Goal: Transaction & Acquisition: Purchase product/service

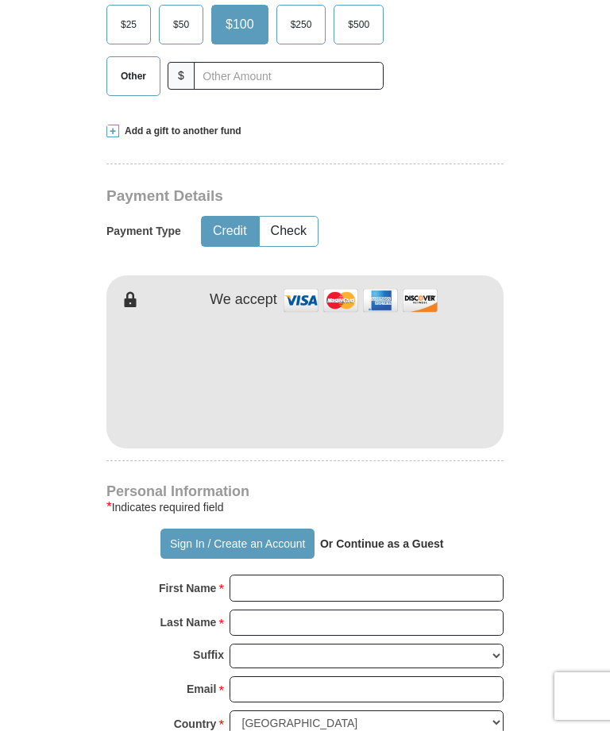
scroll to position [590, 0]
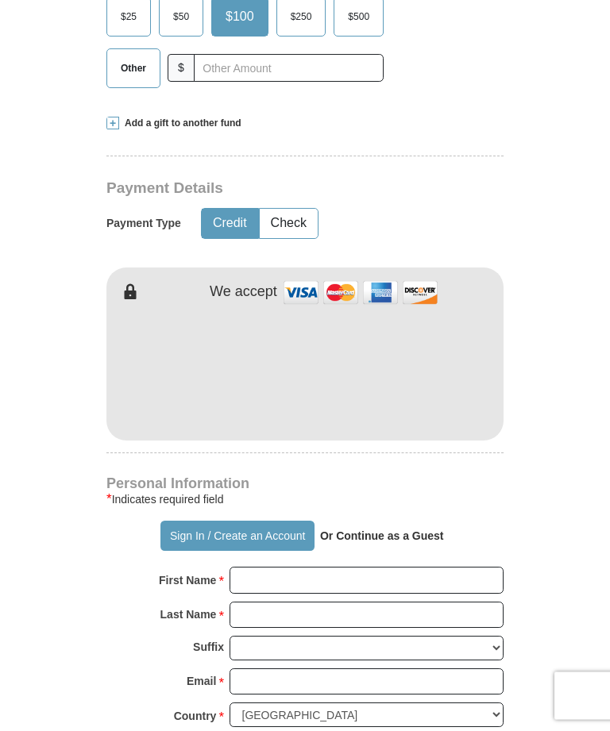
click at [574, 457] on form "Already have an account? Sign in for faster giving. Don't have an account? Crea…" at bounding box center [304, 435] width 595 height 1923
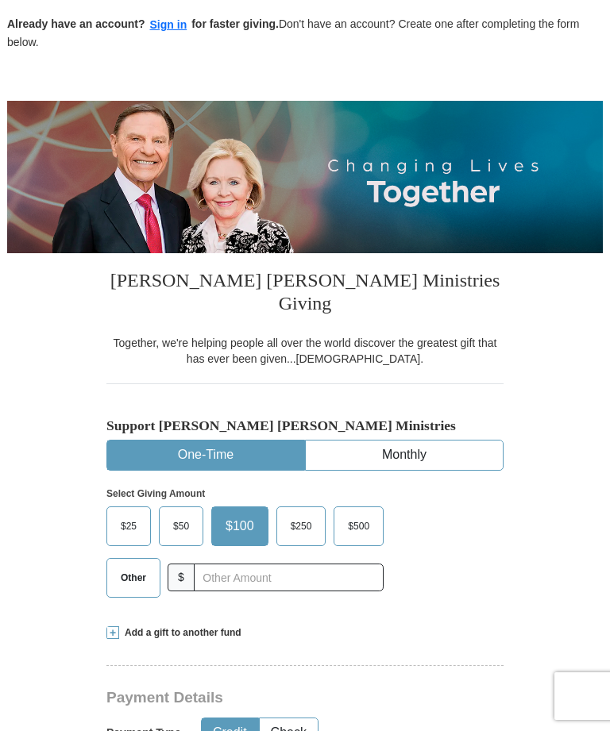
scroll to position [0, 0]
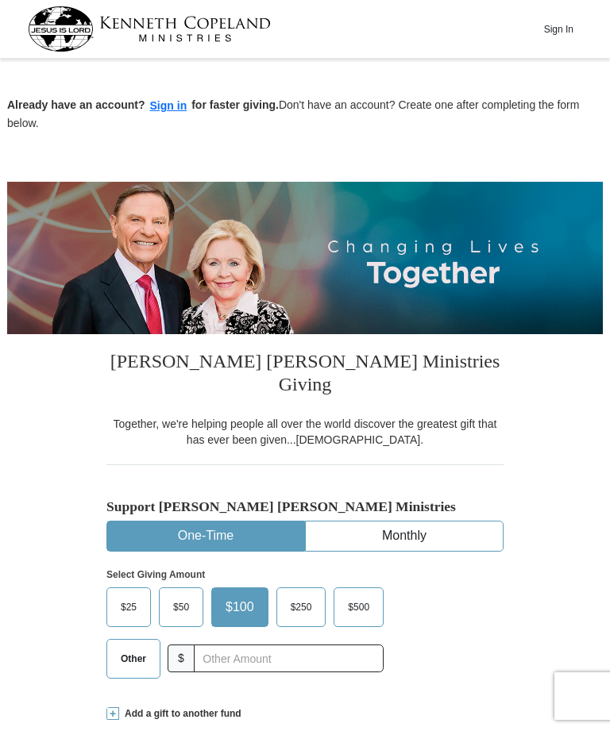
click at [173, 595] on span "$50" at bounding box center [181, 607] width 32 height 24
click at [0, 0] on input "$50" at bounding box center [0, 0] width 0 height 0
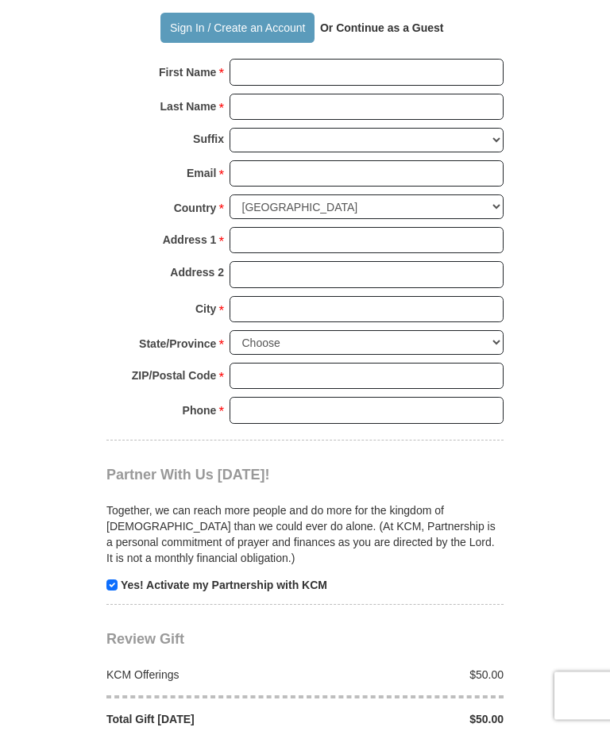
scroll to position [1105, 0]
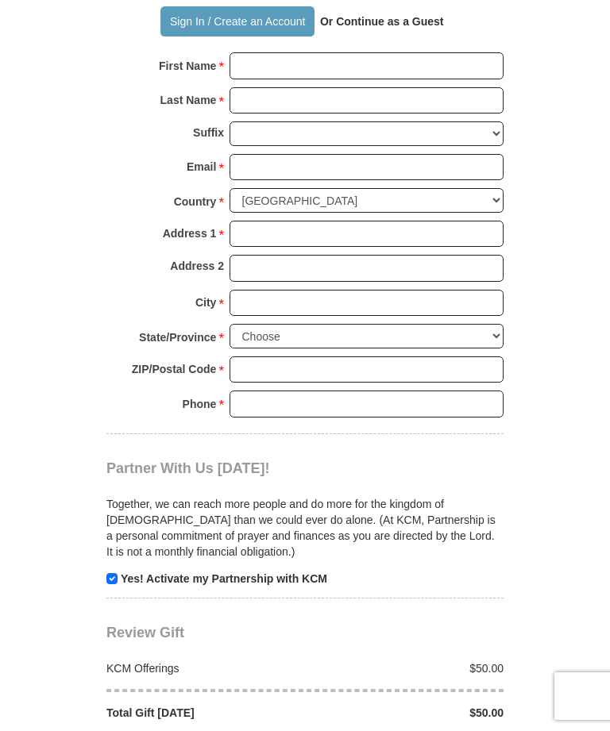
click at [114, 573] on input "checkbox" at bounding box center [111, 578] width 11 height 11
checkbox input "false"
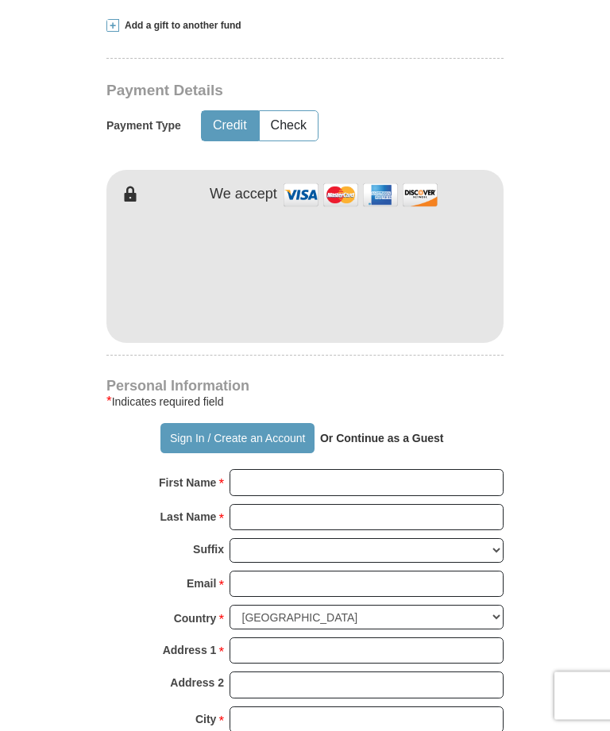
scroll to position [682, 0]
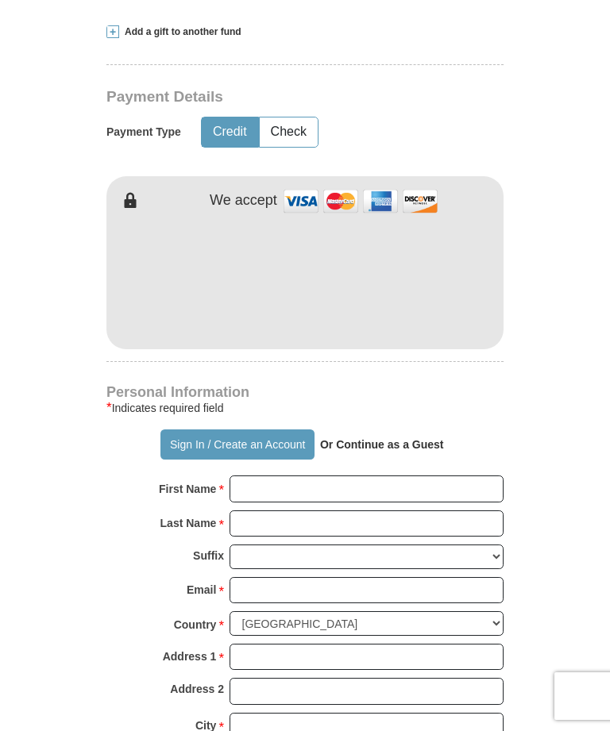
click at [536, 387] on form "Already have an account? Sign in for faster giving. Don't have an account? Crea…" at bounding box center [304, 342] width 595 height 1923
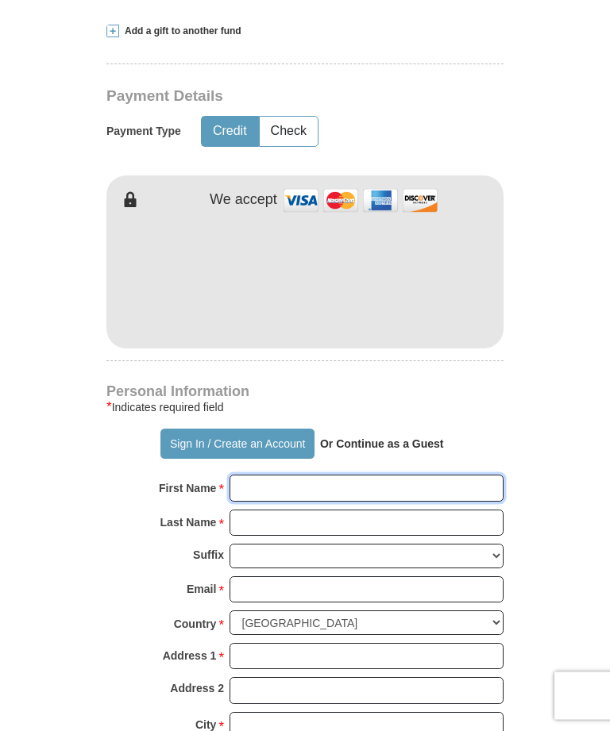
click at [329, 476] on input "First Name *" at bounding box center [366, 489] width 274 height 27
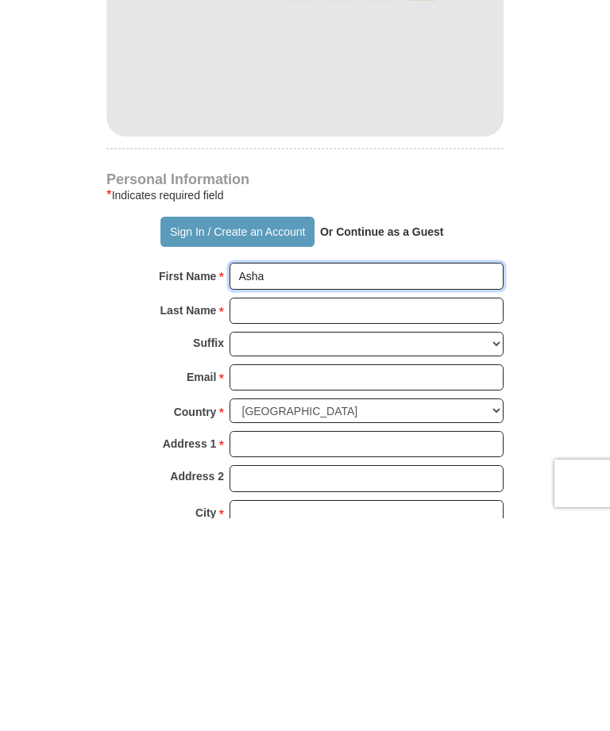
type input "Asha"
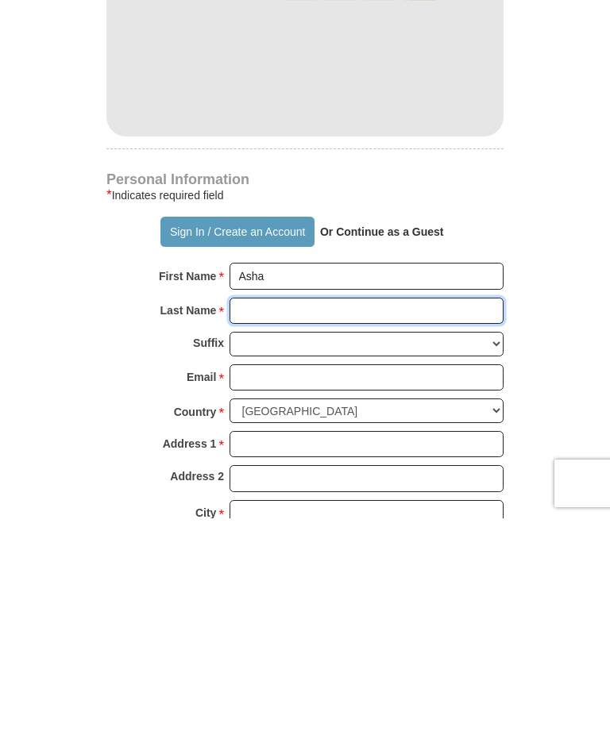
click at [322, 511] on input "Last Name *" at bounding box center [366, 524] width 274 height 27
type input "Gandem"
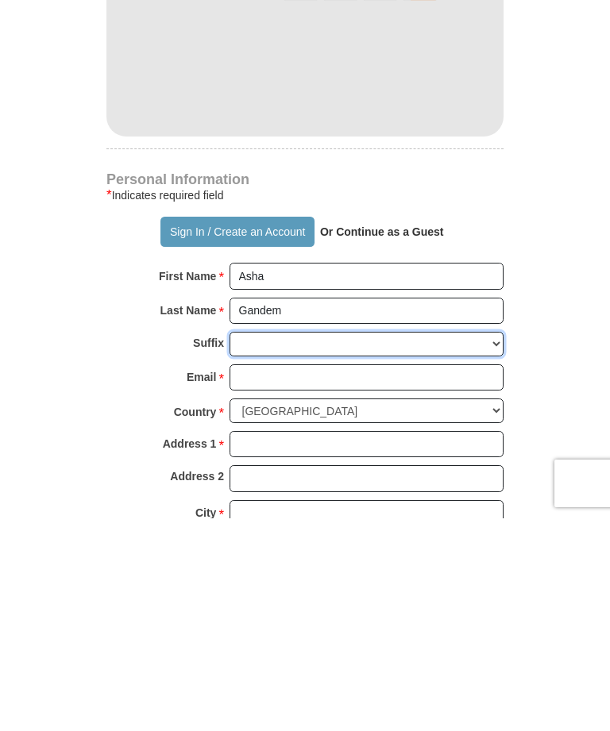
click at [491, 545] on select "Jr Sr I II III IV V VI" at bounding box center [366, 557] width 274 height 25
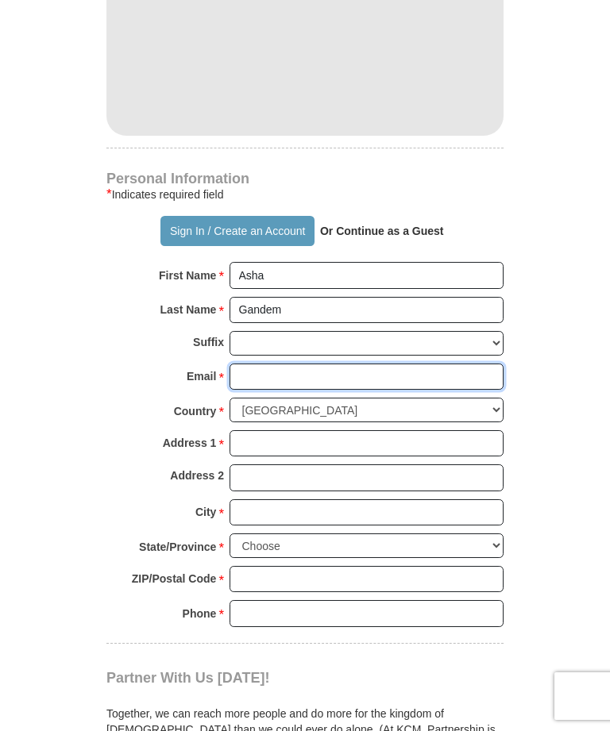
click at [289, 364] on input "Email *" at bounding box center [366, 377] width 274 height 27
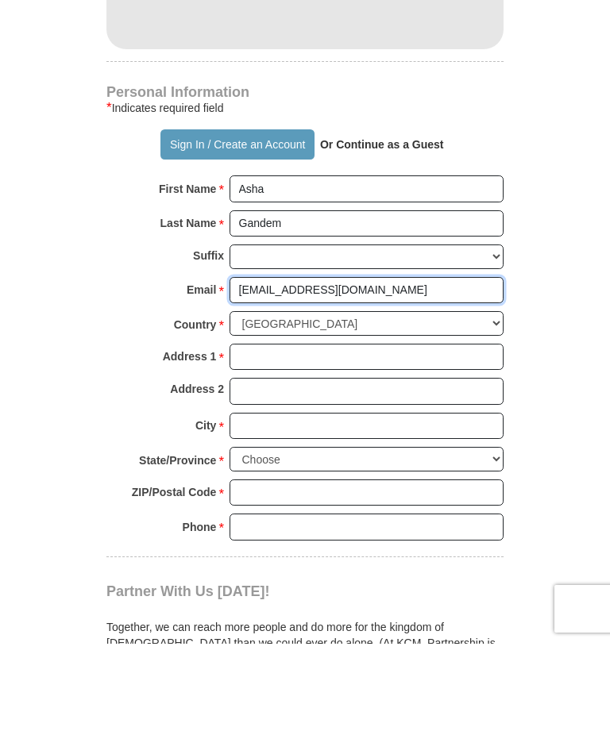
type input "[EMAIL_ADDRESS][DOMAIN_NAME]"
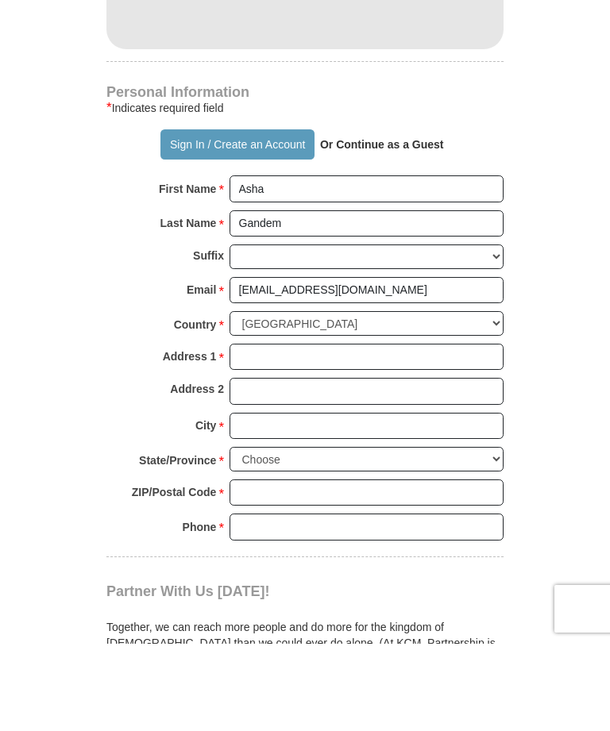
click at [276, 431] on input "Address 1 *" at bounding box center [366, 444] width 274 height 27
click at [341, 465] on input "Address 2" at bounding box center [366, 478] width 274 height 27
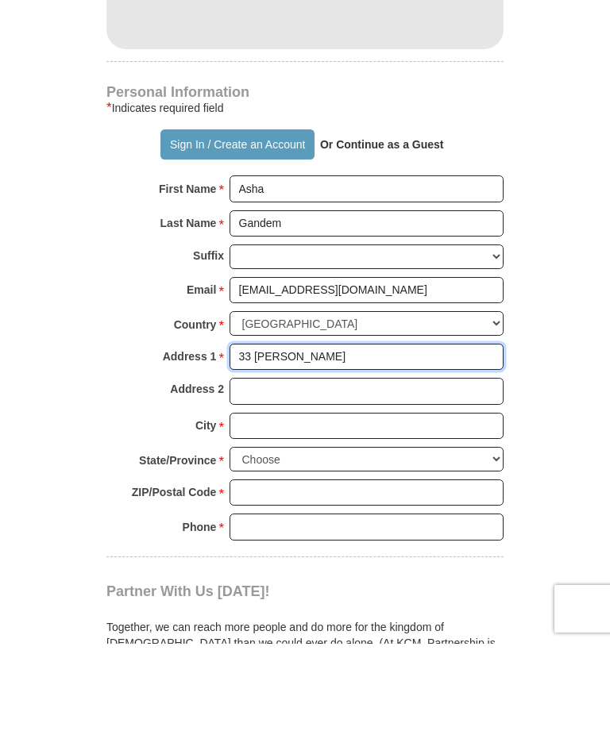
click at [316, 431] on input "33 Ronit" at bounding box center [366, 444] width 274 height 27
type input "33 Ronit Drive"
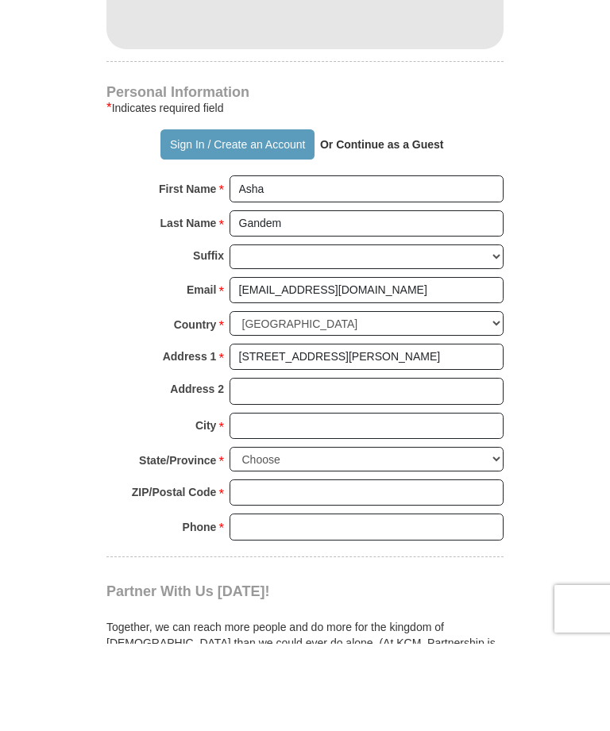
click at [283, 500] on input "City *" at bounding box center [366, 513] width 274 height 27
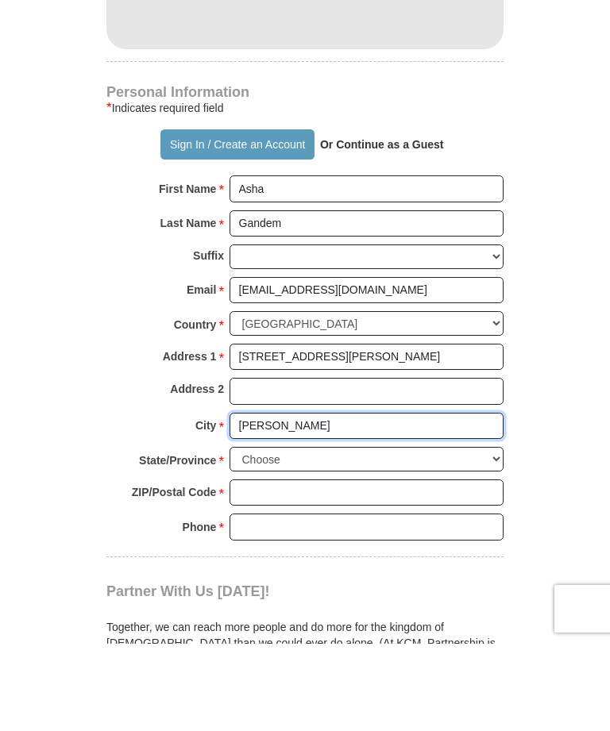
type input "[PERSON_NAME]"
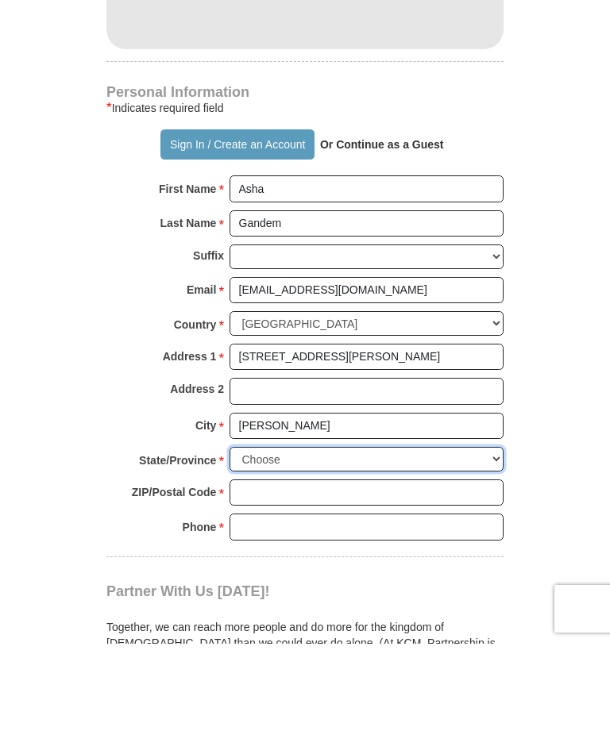
click at [489, 534] on select "Choose Alabama Alaska American Samoa Arizona Arkansas Armed Forces Americas Arm…" at bounding box center [366, 546] width 274 height 25
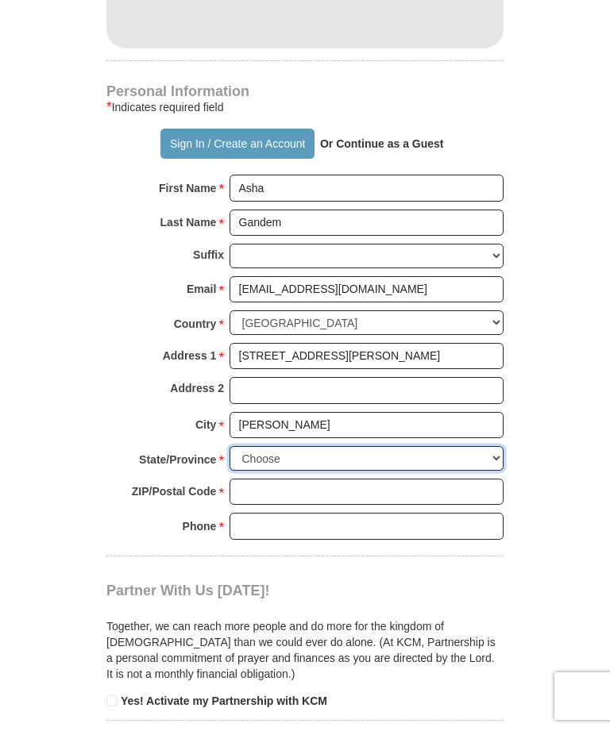
select select "NJ"
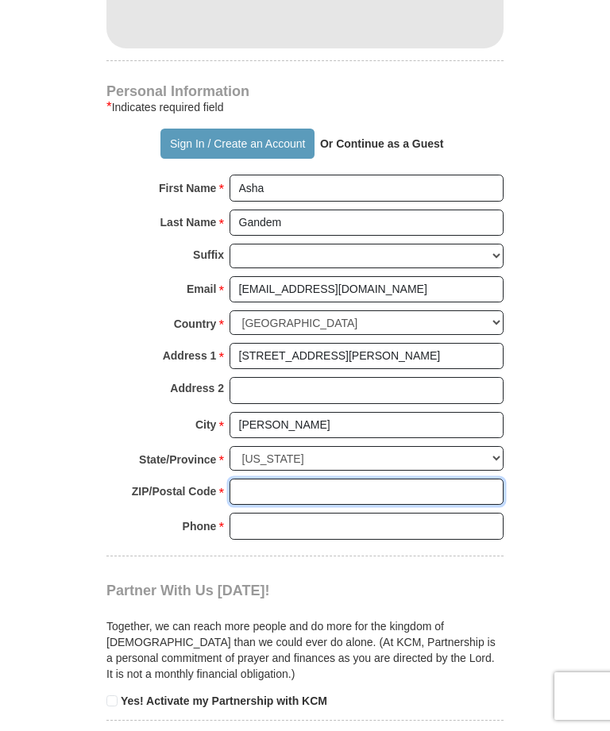
click at [420, 479] on input "ZIP/Postal Code *" at bounding box center [366, 492] width 274 height 27
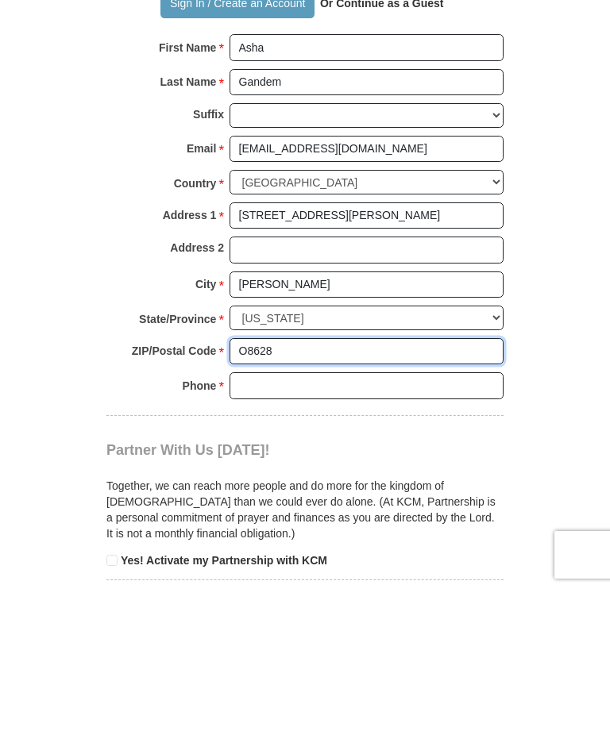
type input "O8628"
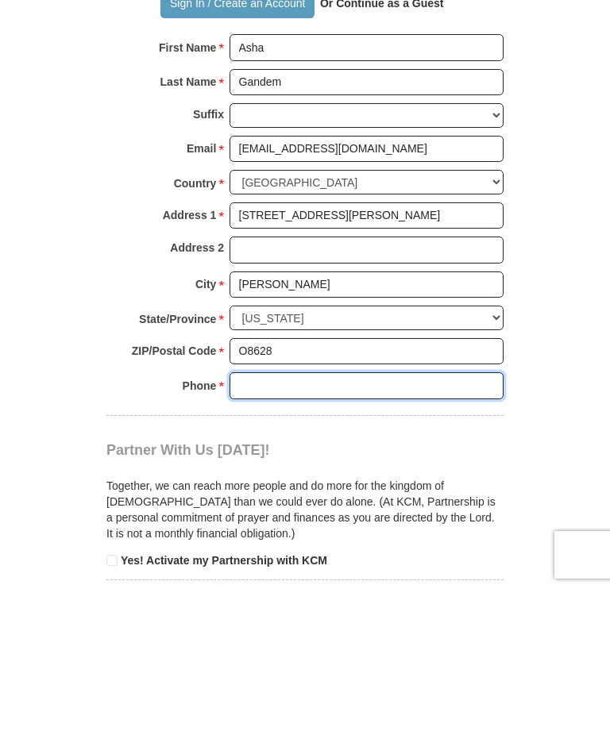
click at [296, 514] on input "Phone * *" at bounding box center [366, 527] width 274 height 27
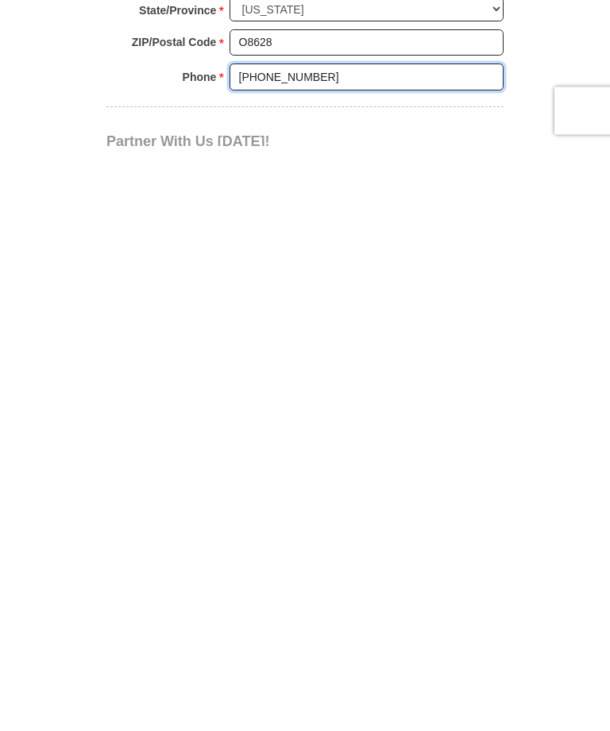
scroll to position [846, 0]
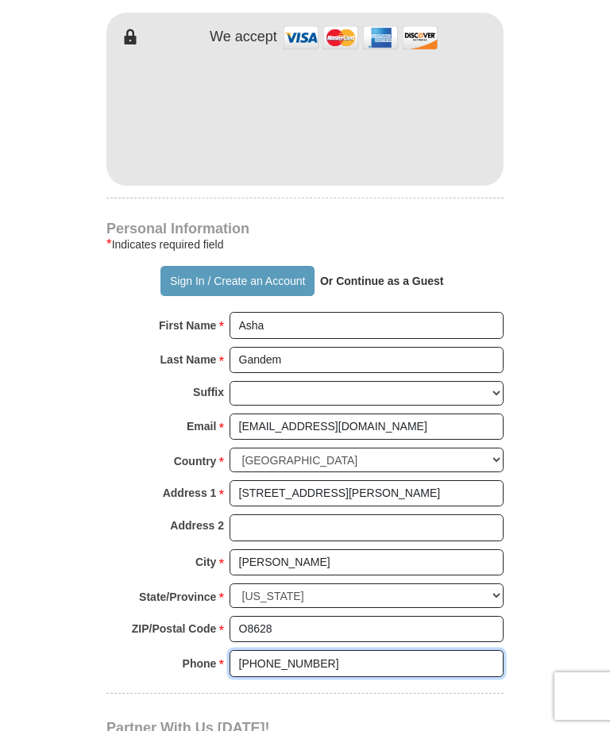
type input "609 647-6277"
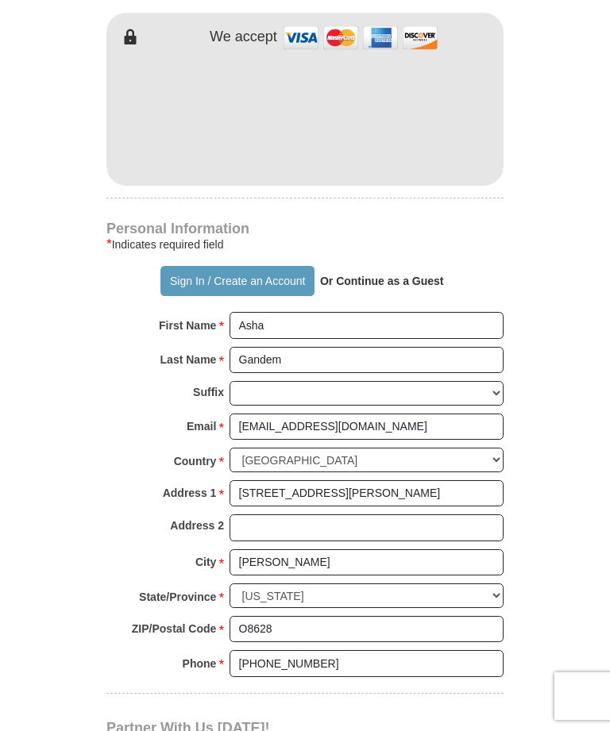
click at [195, 266] on button "Sign In / Create an Account" at bounding box center [236, 281] width 153 height 30
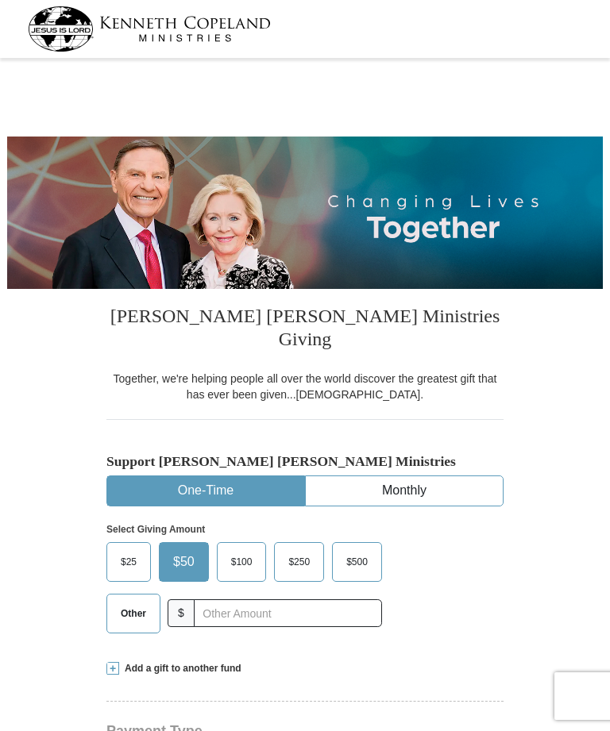
select select "NJ"
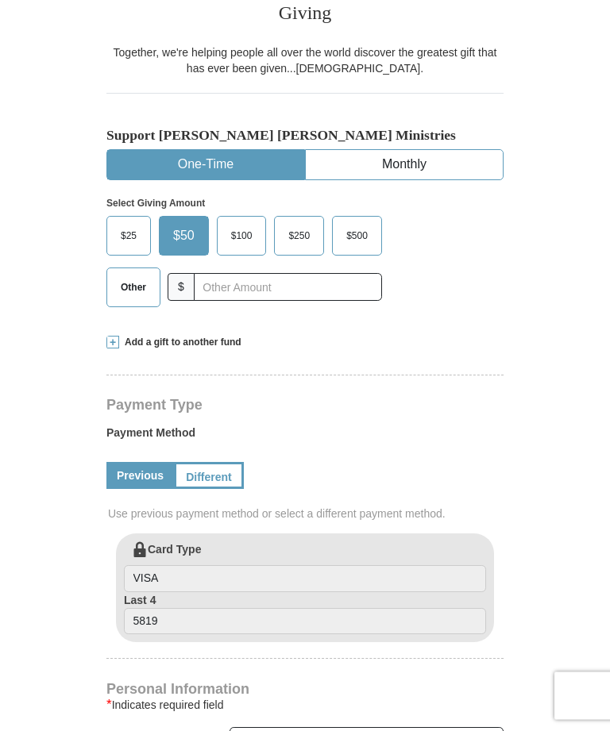
scroll to position [337, 0]
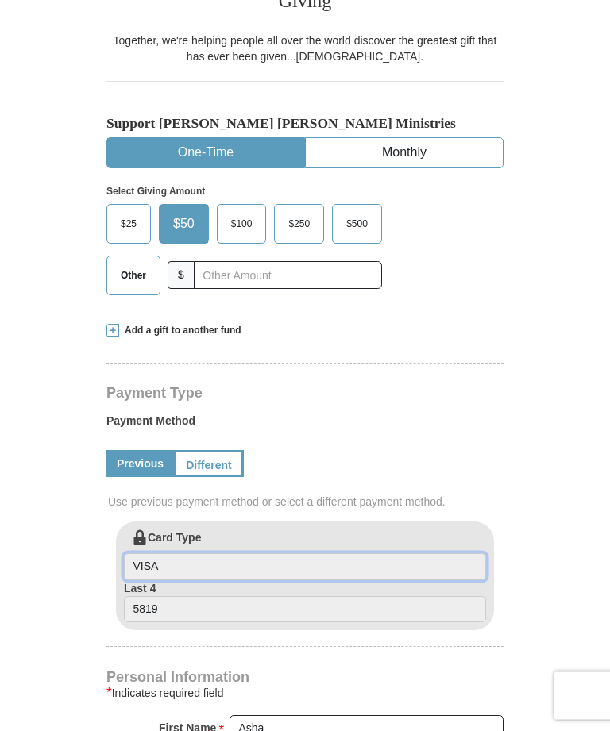
click at [184, 554] on input "VISA" at bounding box center [305, 567] width 362 height 27
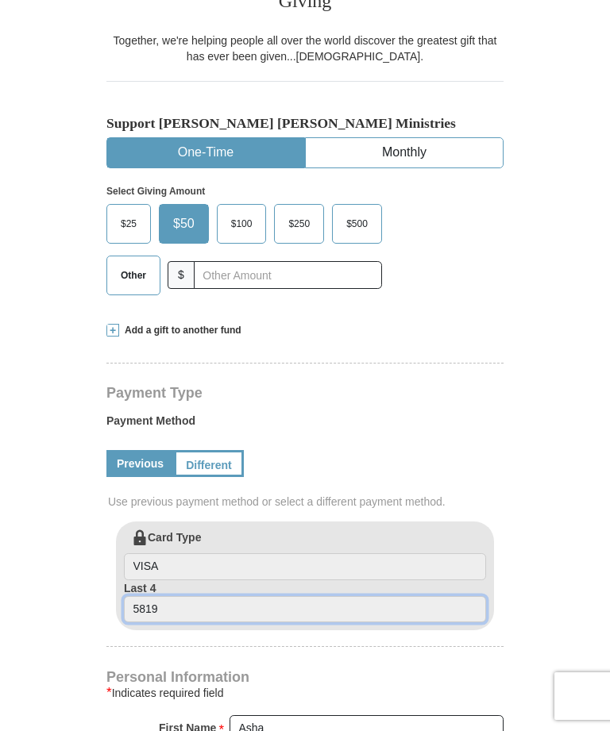
click at [170, 596] on input "5819" at bounding box center [305, 609] width 362 height 27
click at [181, 596] on input "5819" at bounding box center [305, 609] width 362 height 27
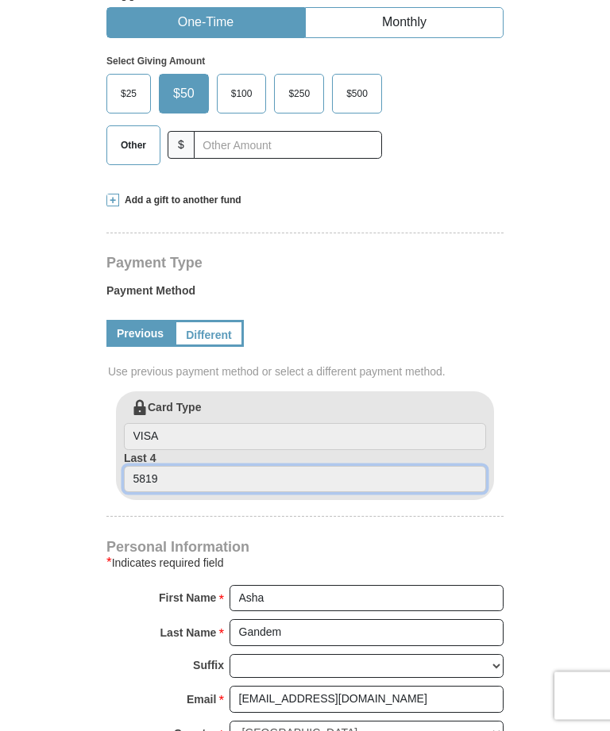
scroll to position [468, 0]
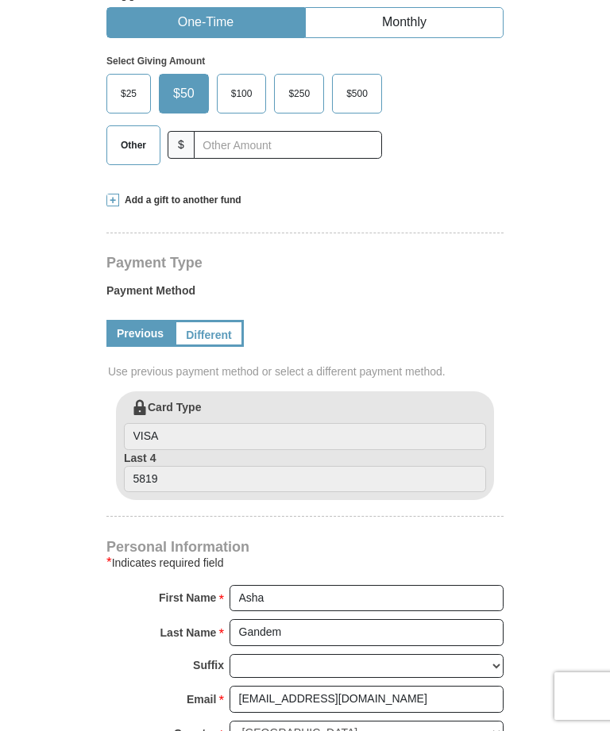
click at [214, 320] on link "Different" at bounding box center [209, 333] width 70 height 27
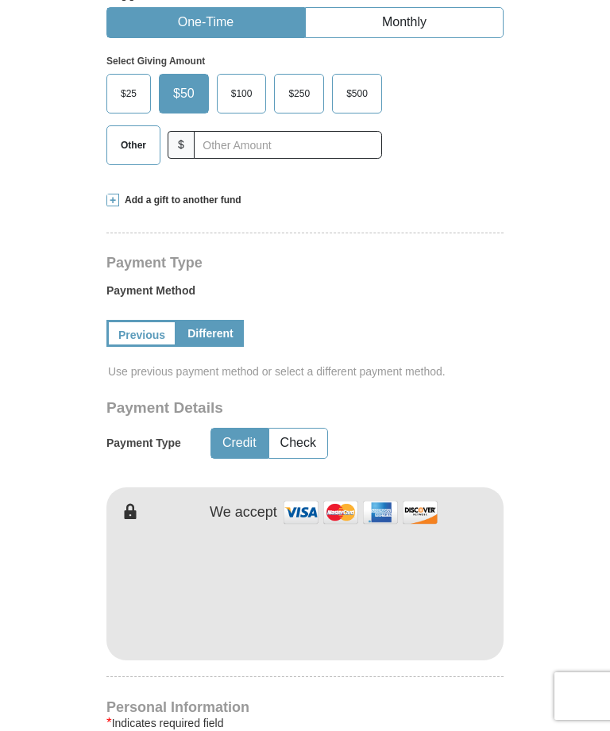
click at [181, 364] on span "Use previous payment method or select a different payment method." at bounding box center [306, 372] width 397 height 16
click at [145, 320] on link "Previous" at bounding box center [141, 333] width 71 height 27
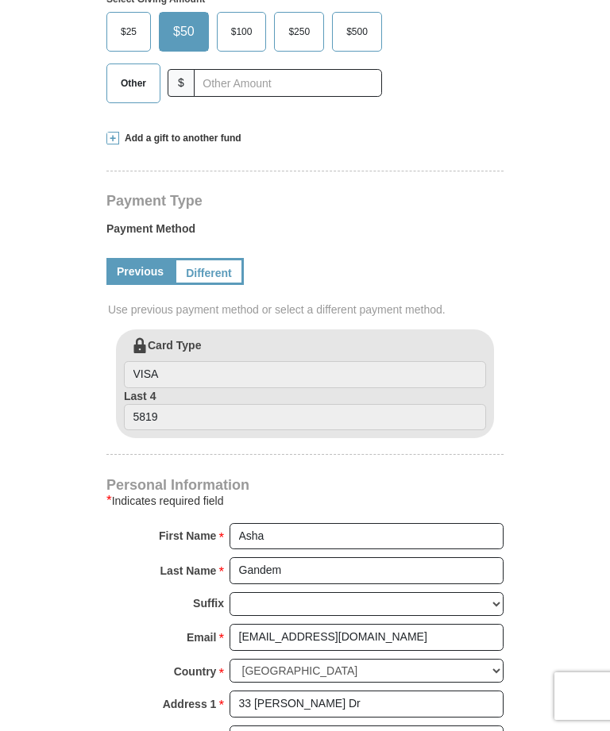
scroll to position [535, 0]
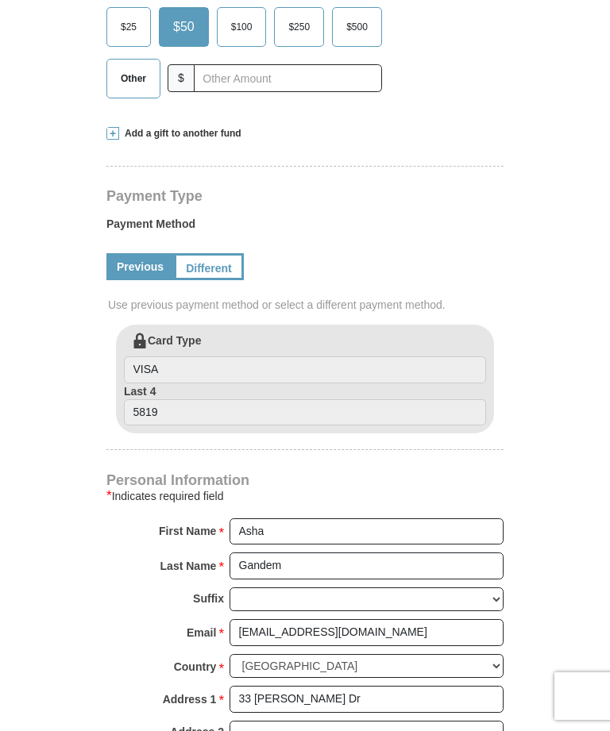
click at [169, 333] on label "Card Type VISA" at bounding box center [305, 358] width 362 height 51
click at [169, 356] on input "VISA" at bounding box center [305, 369] width 362 height 27
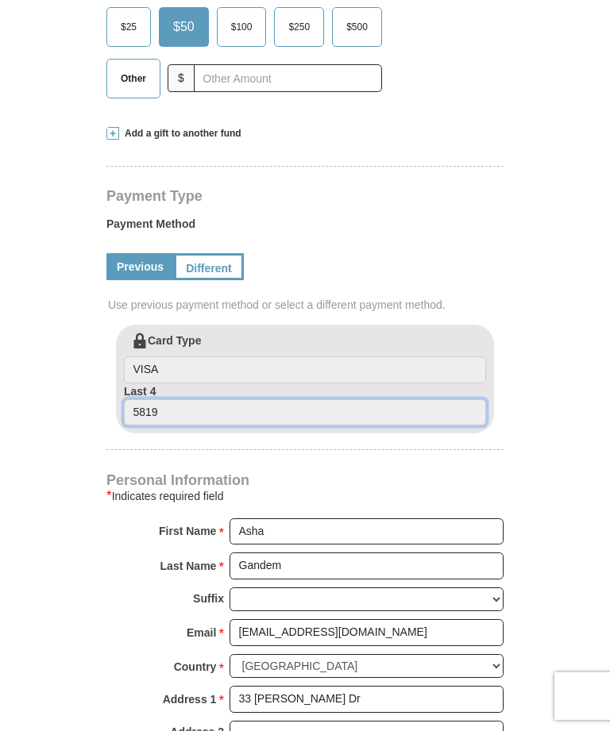
click at [169, 399] on input "5819" at bounding box center [305, 412] width 362 height 27
click at [178, 399] on input "5819" at bounding box center [305, 412] width 362 height 27
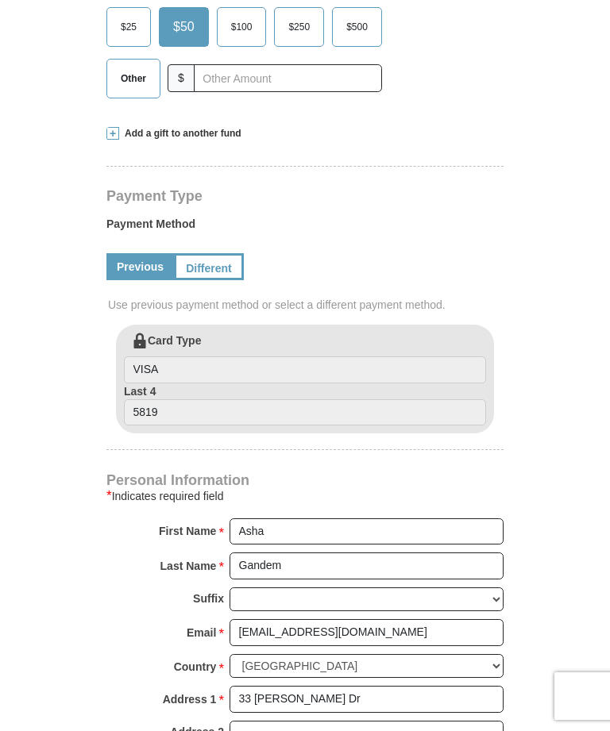
click at [590, 722] on form "[PERSON_NAME] [PERSON_NAME] Ministries Giving Together, we're helping people al…" at bounding box center [304, 355] width 595 height 1654
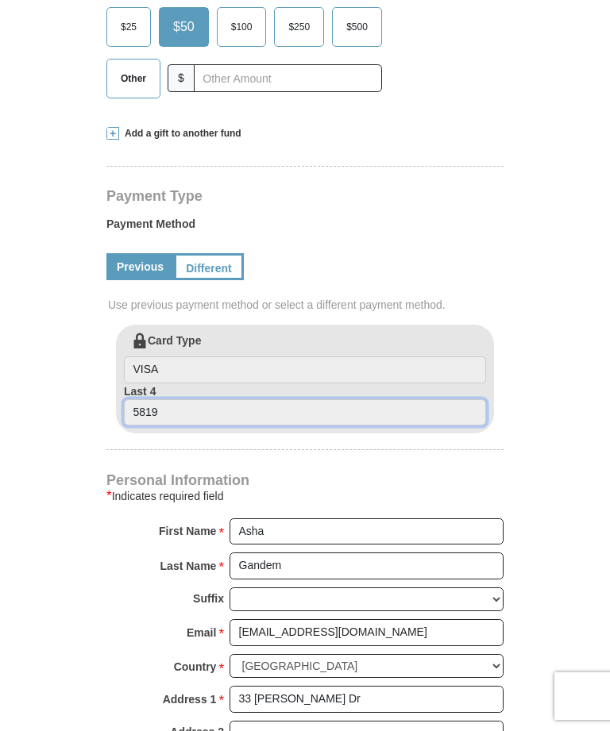
click at [179, 399] on input "5819" at bounding box center [305, 412] width 362 height 27
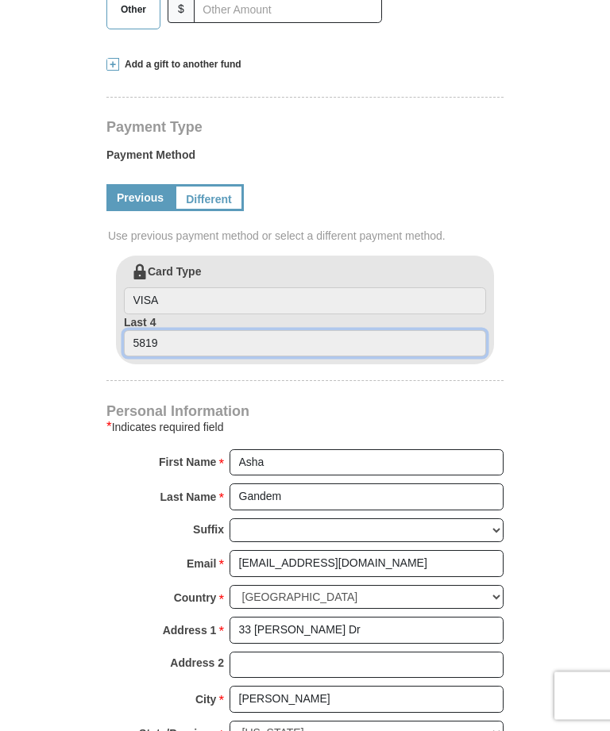
scroll to position [604, 0]
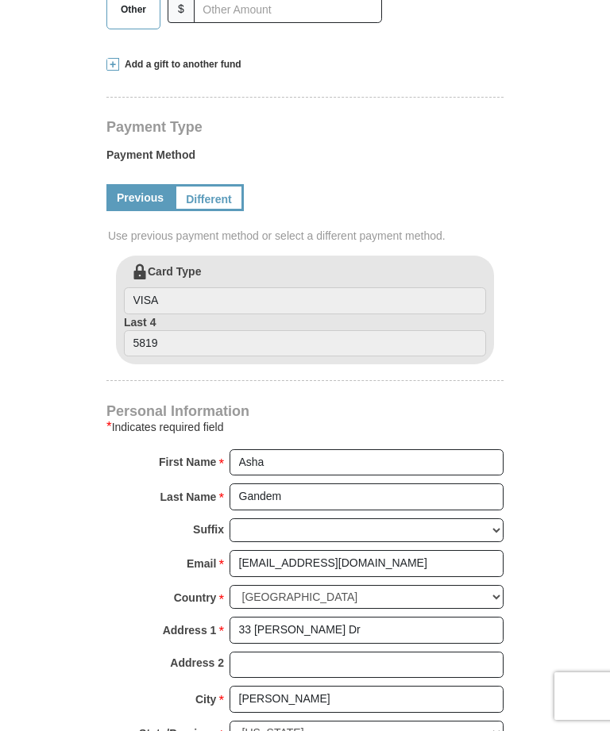
click at [420, 228] on span "Use previous payment method or select a different payment method." at bounding box center [306, 236] width 397 height 16
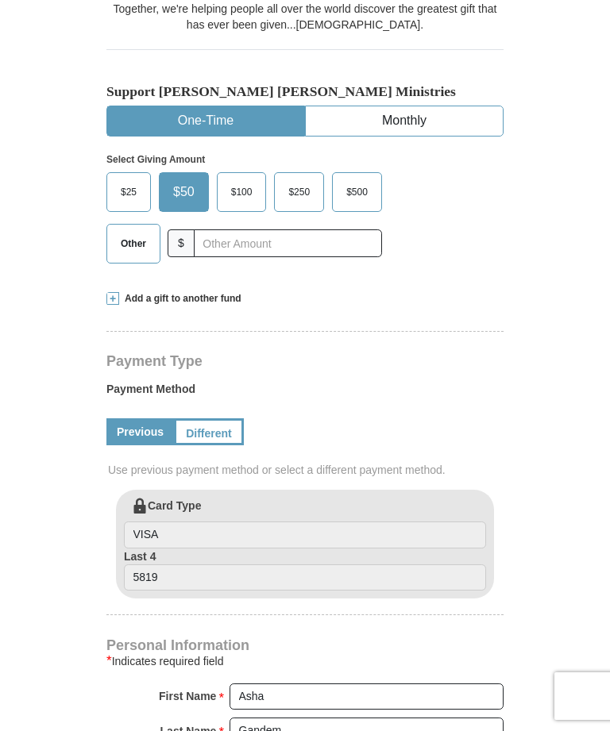
scroll to position [369, 0]
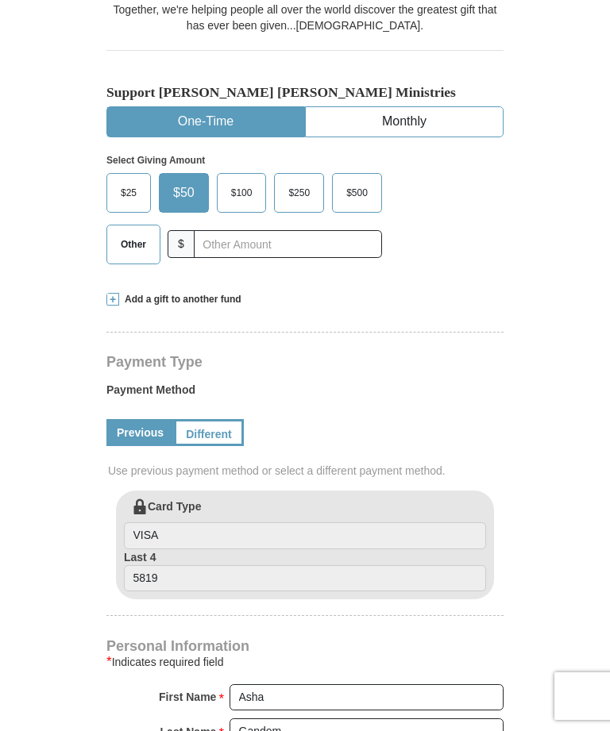
click at [122, 181] on span "$25" at bounding box center [129, 193] width 32 height 24
click at [0, 0] on input "$25" at bounding box center [0, 0] width 0 height 0
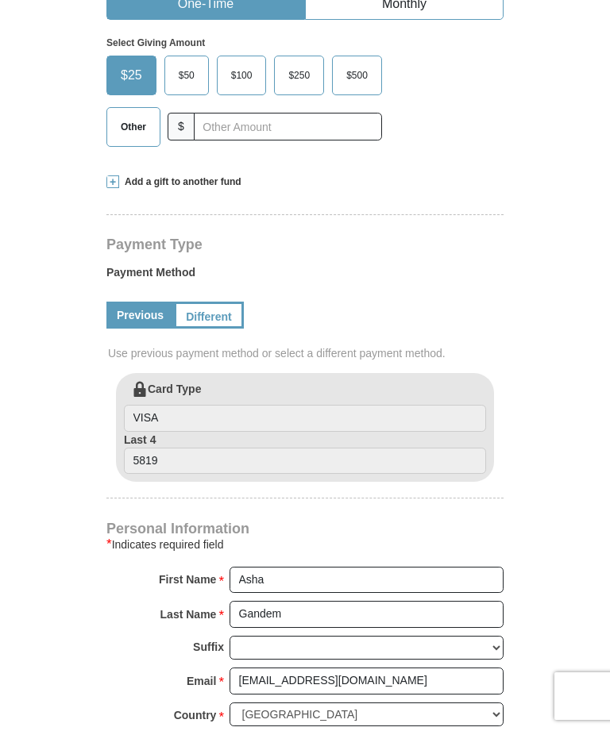
scroll to position [491, 0]
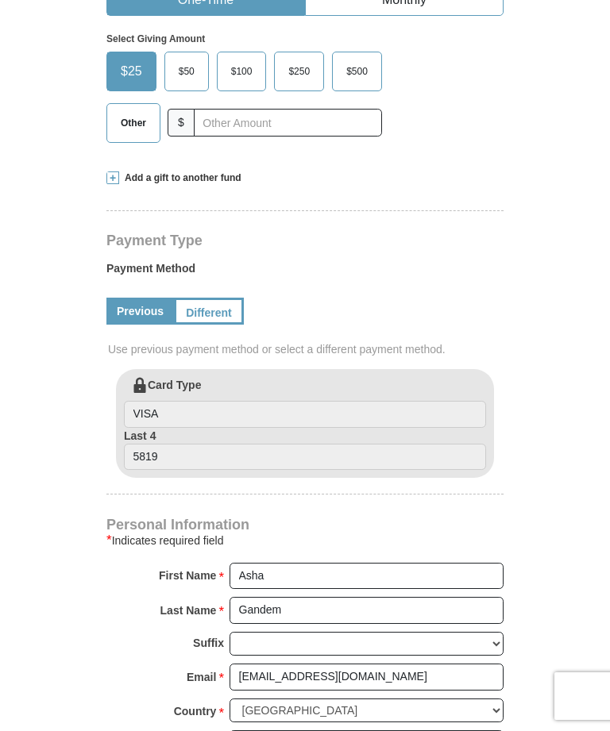
click at [168, 377] on label "Card Type VISA" at bounding box center [305, 402] width 362 height 51
click at [168, 401] on input "VISA" at bounding box center [305, 414] width 362 height 27
click at [161, 401] on input "VISA" at bounding box center [305, 414] width 362 height 27
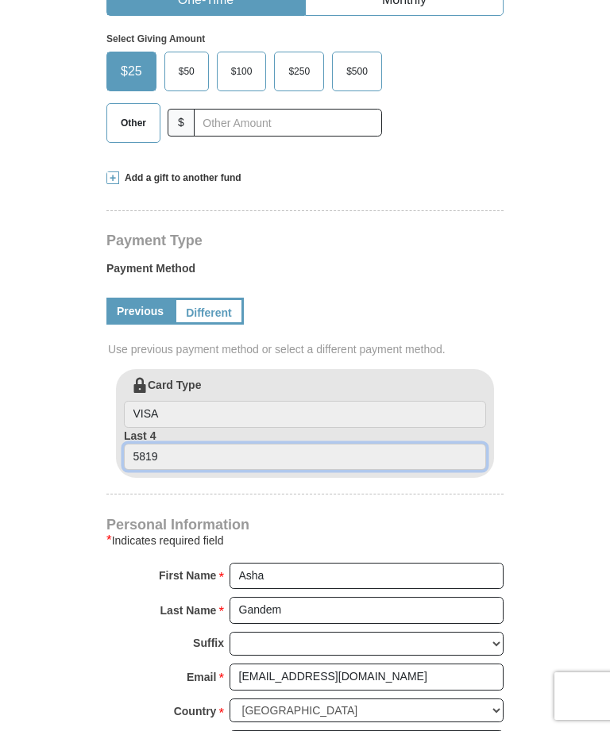
click at [152, 444] on input "5819" at bounding box center [305, 457] width 362 height 27
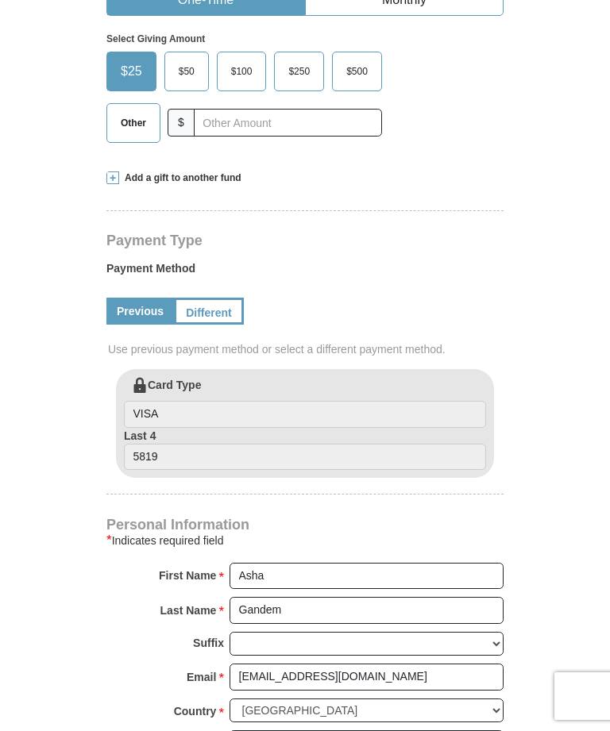
click at [584, 720] on form "[PERSON_NAME] [PERSON_NAME] Ministries Giving Together, we're helping people al…" at bounding box center [304, 400] width 595 height 1654
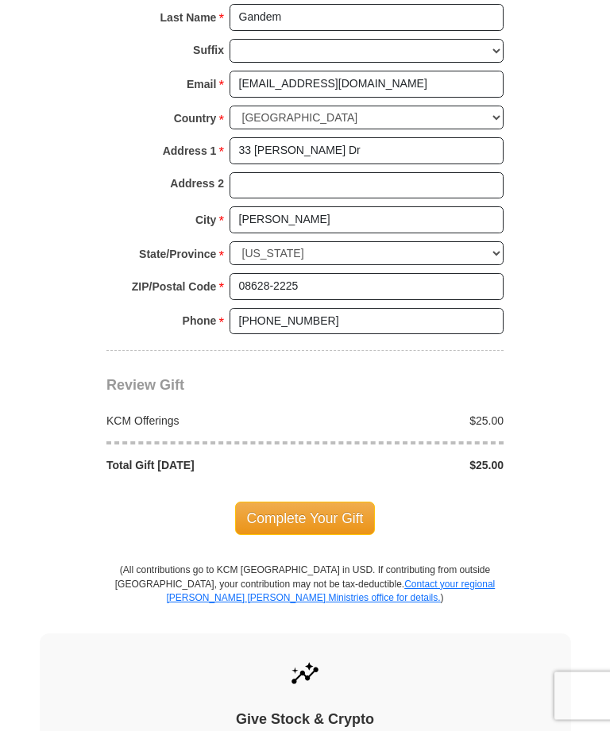
scroll to position [1092, 0]
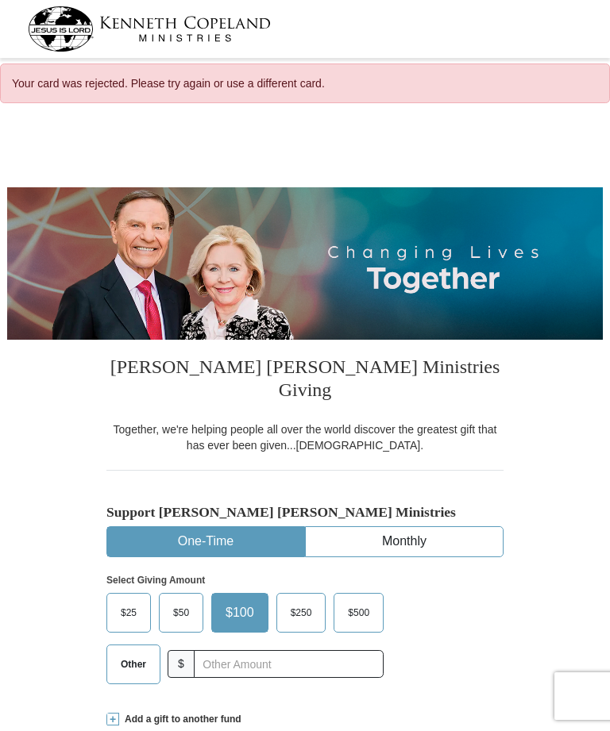
select select "NJ"
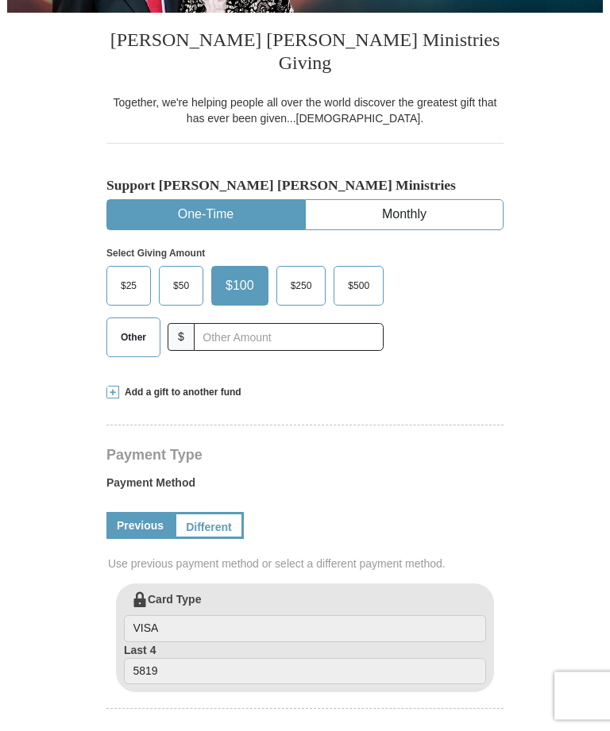
scroll to position [379, 0]
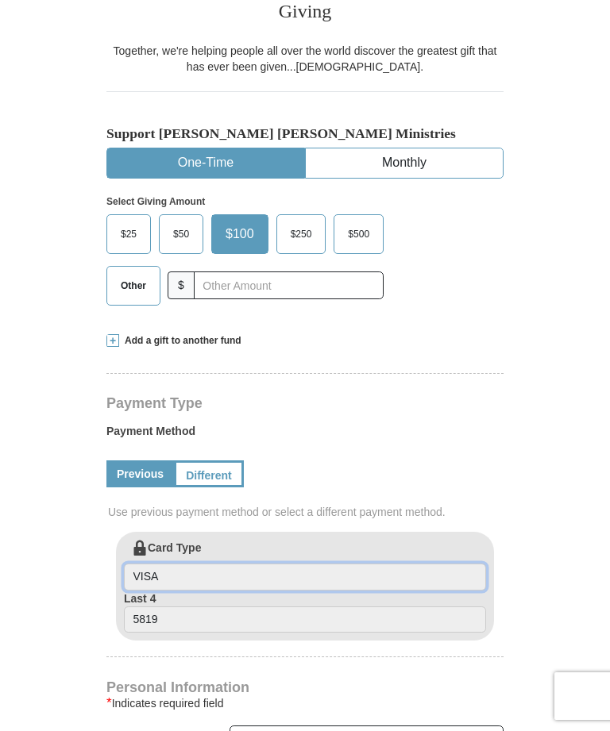
click at [169, 564] on input "VISA" at bounding box center [305, 577] width 362 height 27
click at [137, 607] on input "5819" at bounding box center [305, 620] width 362 height 27
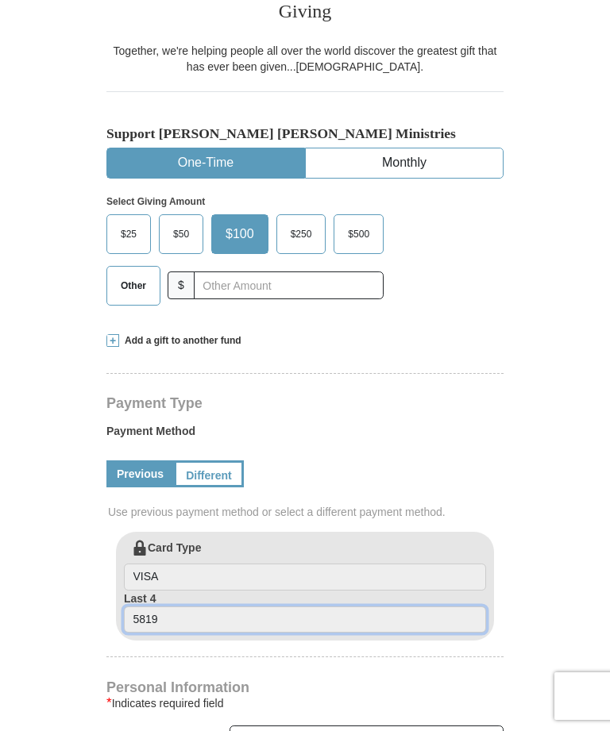
click at [174, 607] on input "5819" at bounding box center [305, 620] width 362 height 27
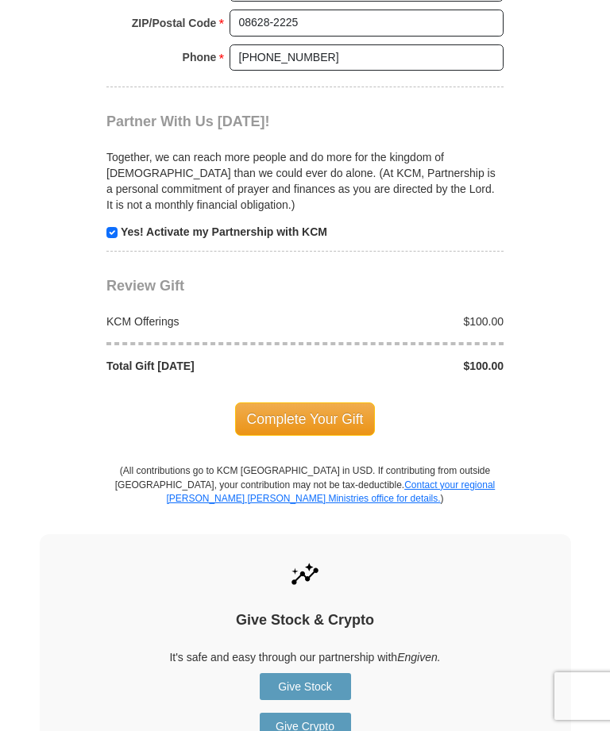
scroll to position [1394, 0]
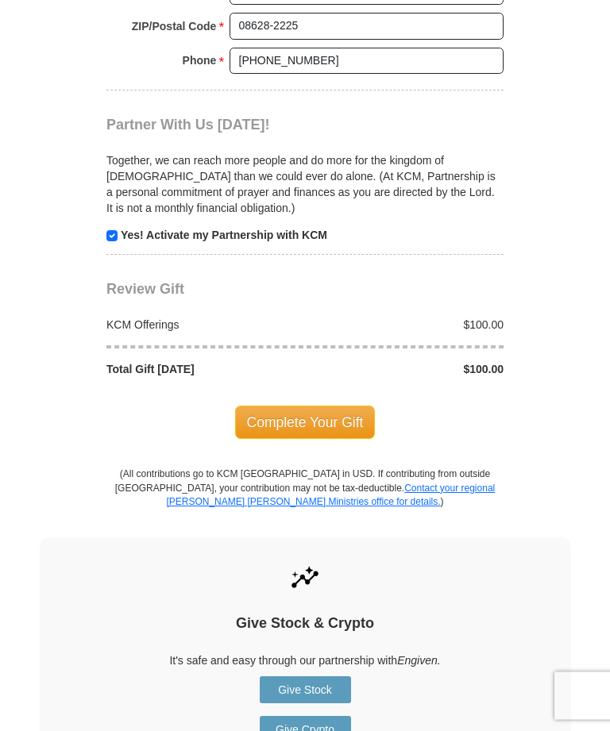
click at [110, 231] on input "checkbox" at bounding box center [111, 236] width 11 height 11
checkbox input "false"
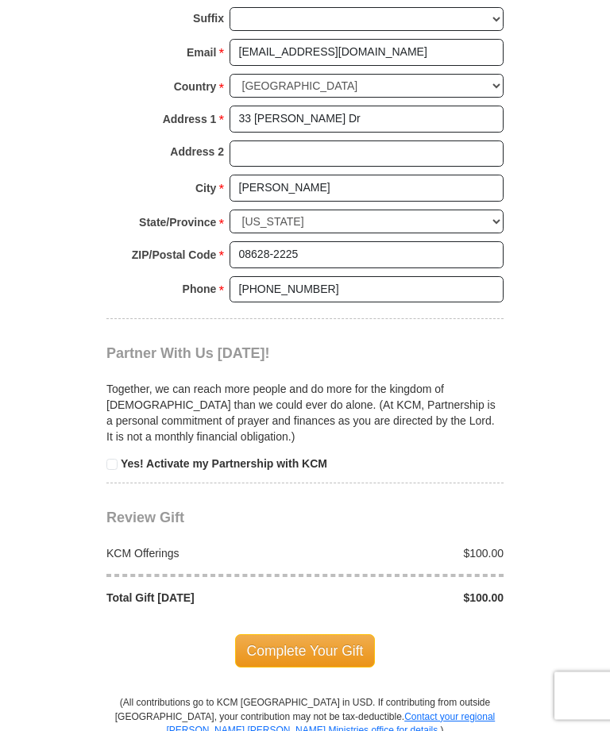
scroll to position [1213, 0]
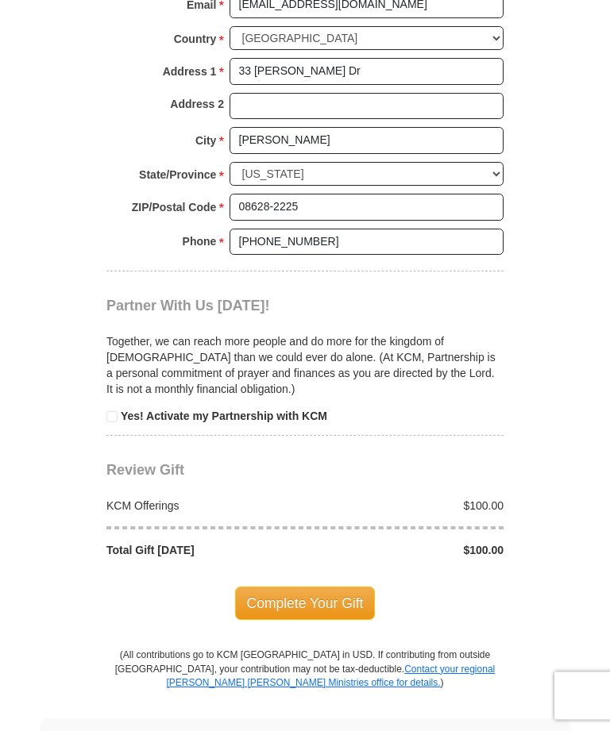
click at [168, 463] on span "Review Gift" at bounding box center [145, 471] width 78 height 16
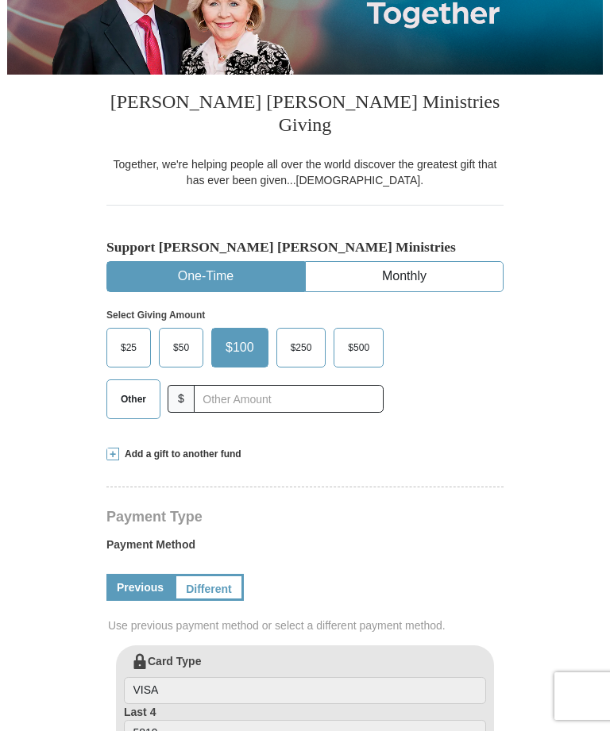
scroll to position [166, 0]
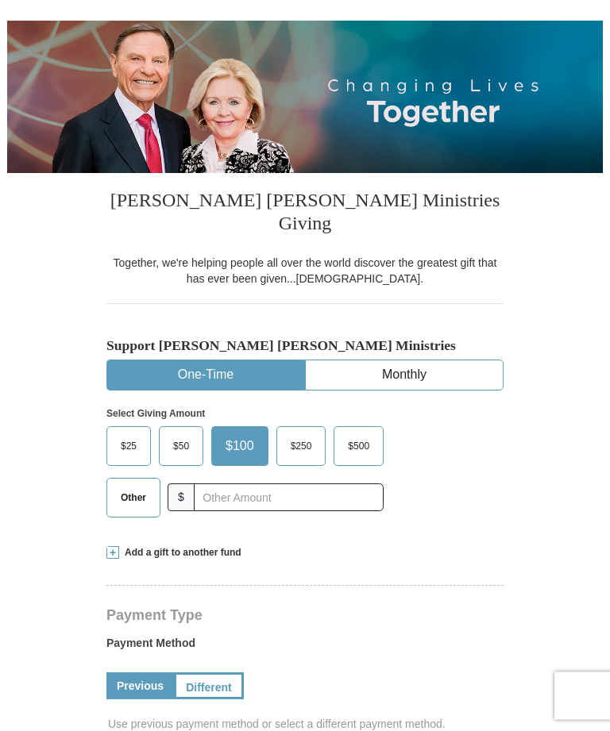
click at [184, 435] on span "$50" at bounding box center [181, 447] width 32 height 24
click at [0, 0] on input "$50" at bounding box center [0, 0] width 0 height 0
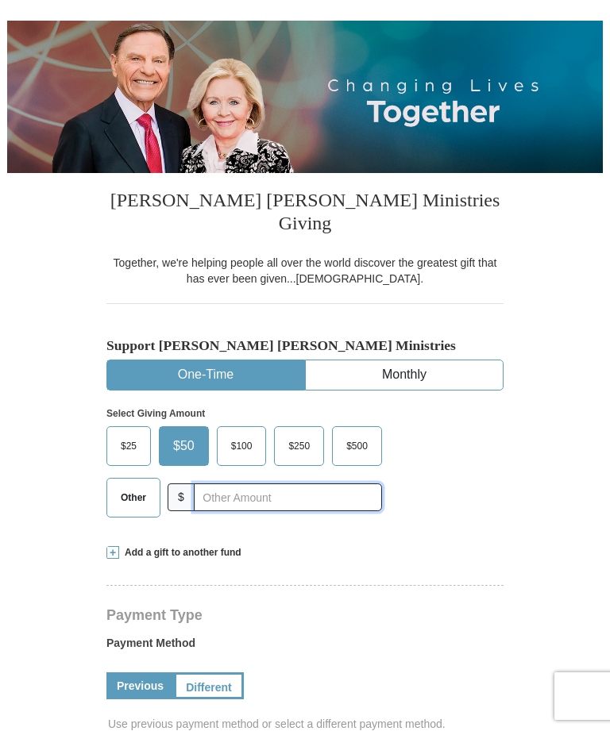
click at [249, 484] on input "text" at bounding box center [288, 498] width 188 height 28
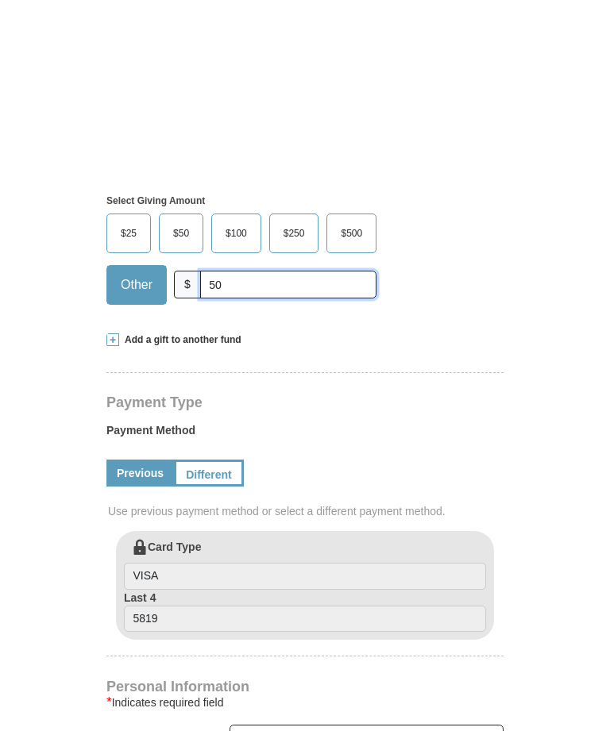
scroll to position [595, 0]
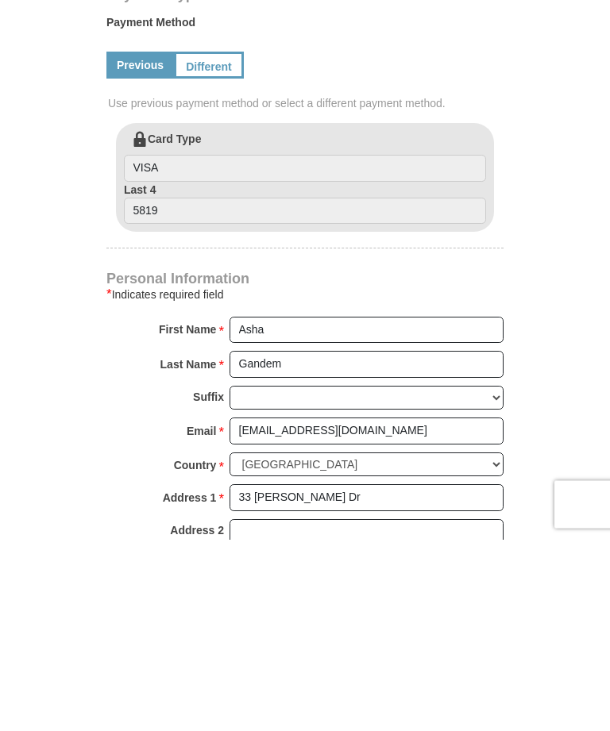
type input "50"
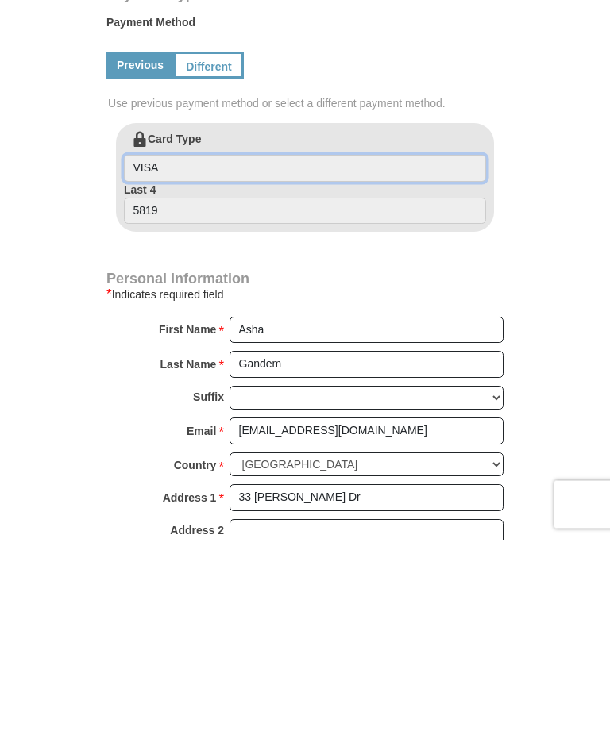
click at [175, 347] on input "VISA" at bounding box center [305, 360] width 362 height 27
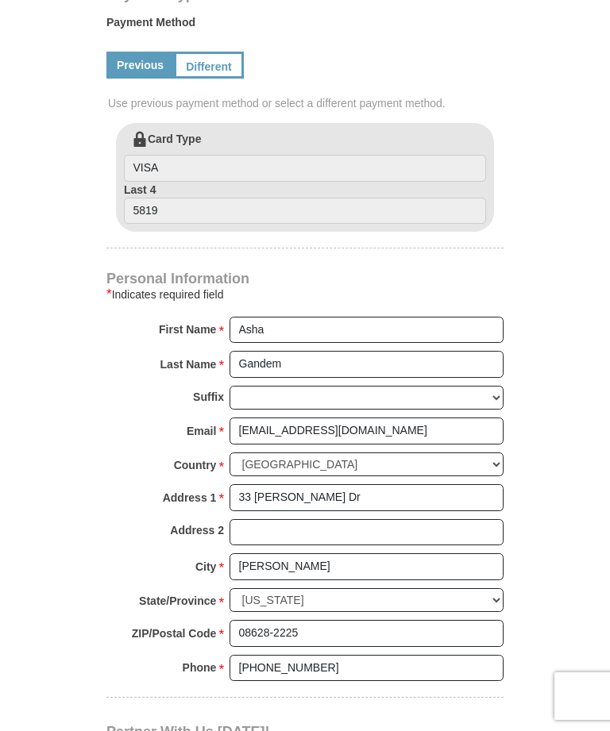
click at [163, 131] on label "Card Type VISA" at bounding box center [305, 156] width 362 height 51
click at [163, 155] on input "VISA" at bounding box center [305, 168] width 362 height 27
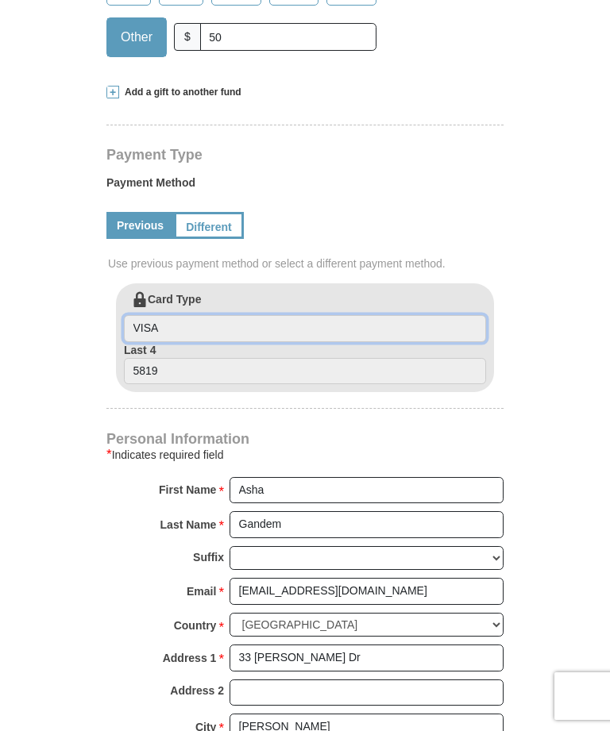
scroll to position [614, 0]
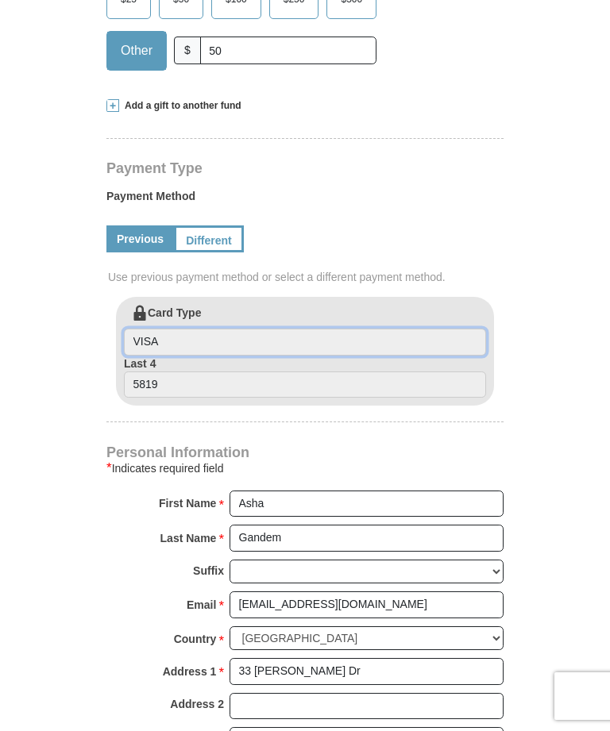
click at [165, 329] on input "VISA" at bounding box center [305, 342] width 362 height 27
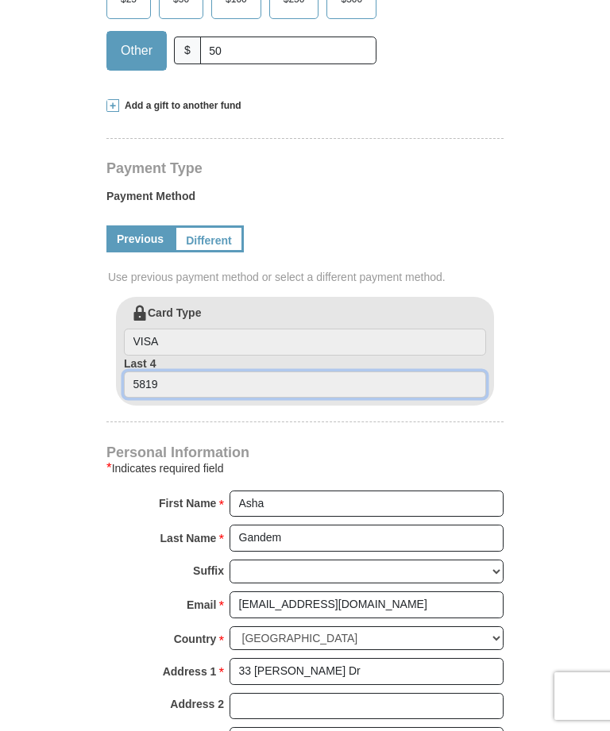
click at [176, 372] on input "5819" at bounding box center [305, 385] width 362 height 27
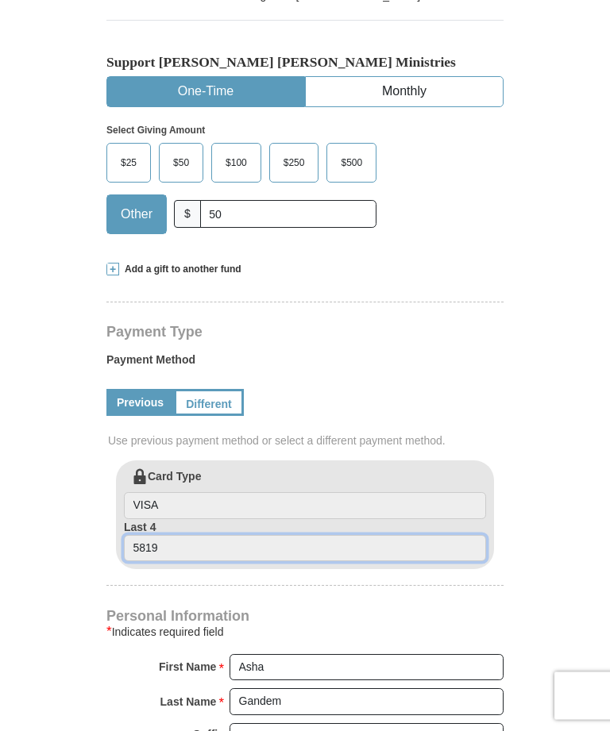
scroll to position [450, 0]
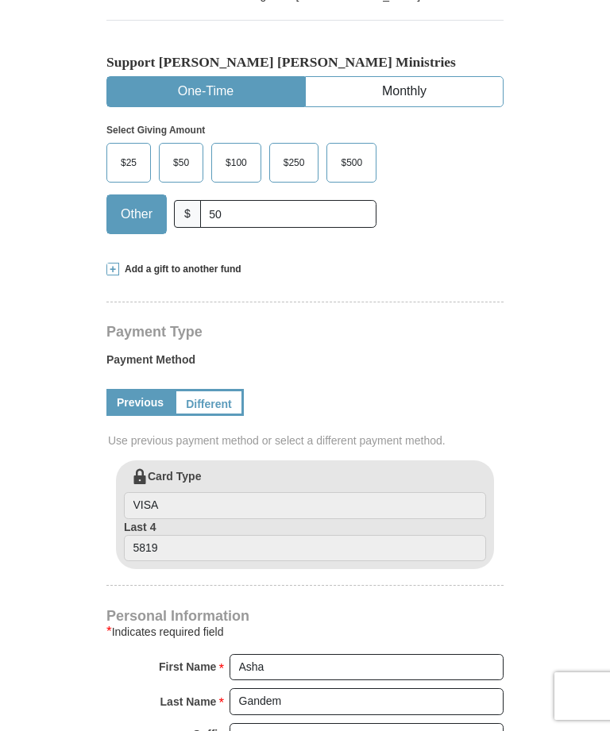
click at [238, 389] on link "Different" at bounding box center [209, 402] width 70 height 27
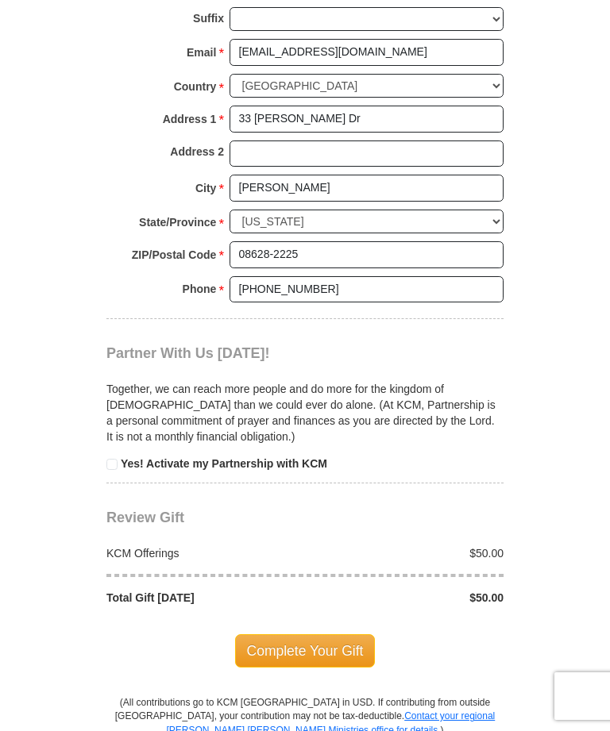
scroll to position [1362, 0]
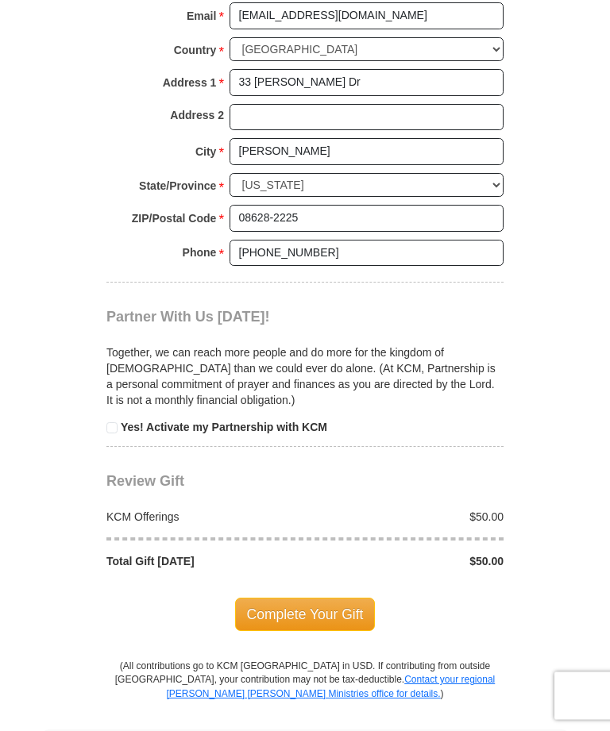
click at [358, 599] on span "Complete Your Gift" at bounding box center [305, 615] width 141 height 33
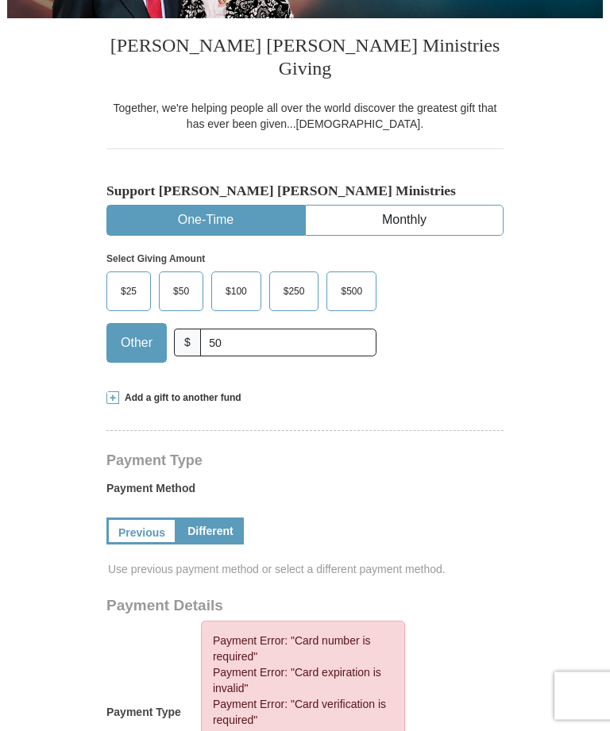
scroll to position [326, 0]
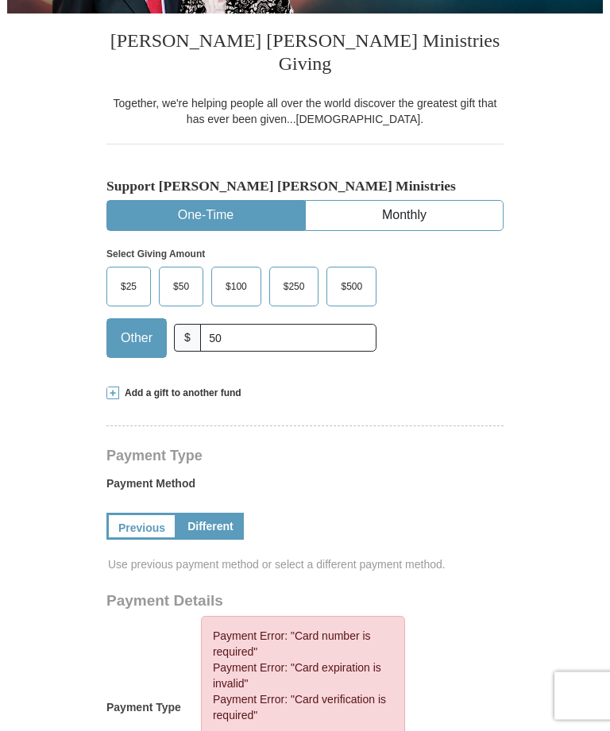
click at [231, 514] on link "Different" at bounding box center [210, 527] width 67 height 27
click at [223, 514] on link "Different" at bounding box center [210, 527] width 67 height 27
click at [225, 514] on link "Different" at bounding box center [210, 527] width 67 height 27
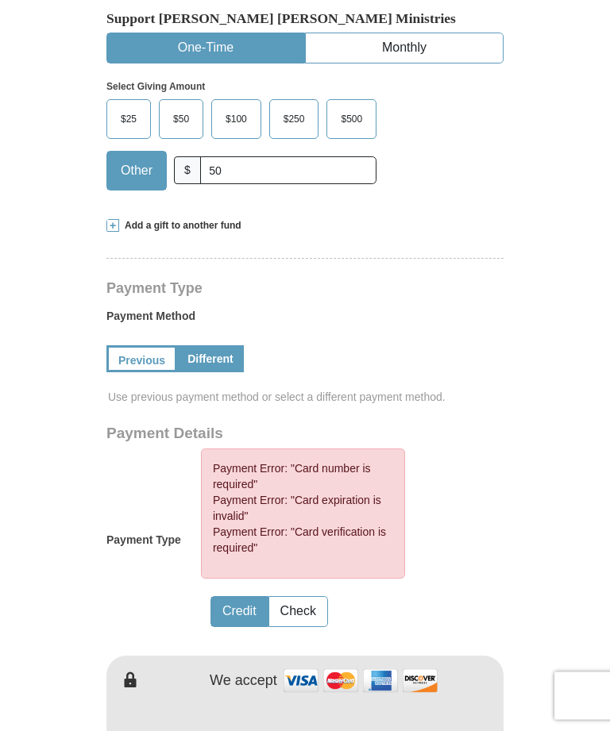
scroll to position [494, 0]
click at [150, 345] on link "Previous" at bounding box center [141, 358] width 71 height 27
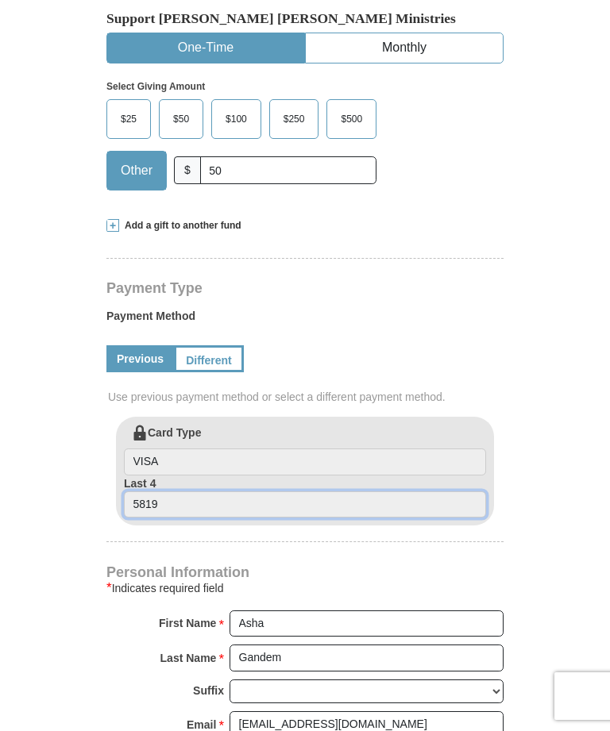
click at [183, 491] on input "5819" at bounding box center [305, 504] width 362 height 27
click at [152, 425] on label "Card Type VISA" at bounding box center [305, 450] width 362 height 51
click at [152, 449] on input "VISA" at bounding box center [305, 462] width 362 height 27
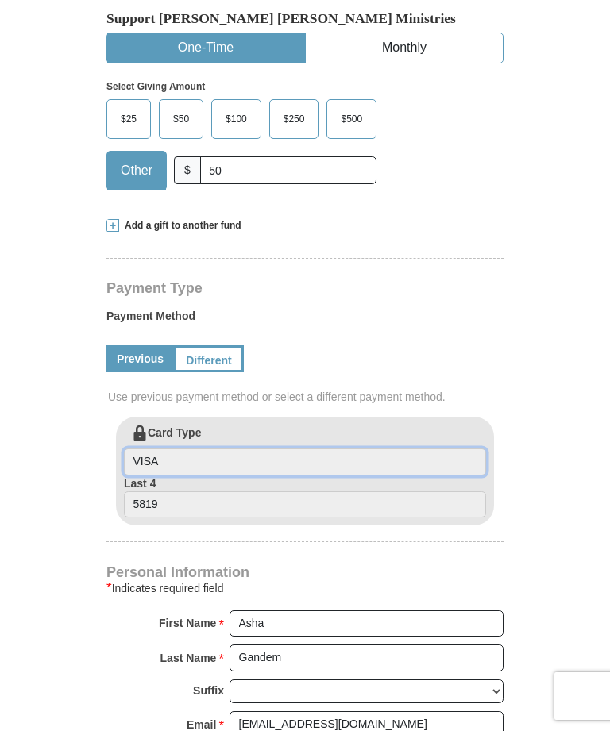
click at [216, 449] on input "VISA" at bounding box center [305, 462] width 362 height 27
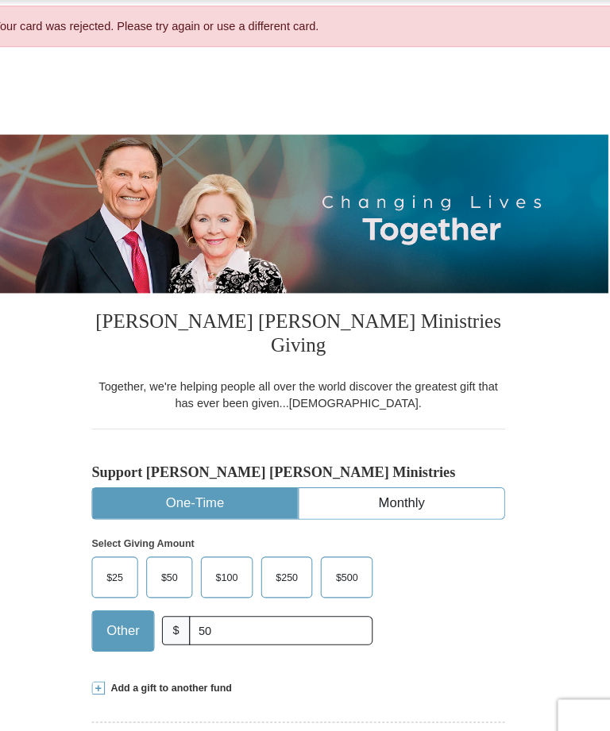
scroll to position [0, 0]
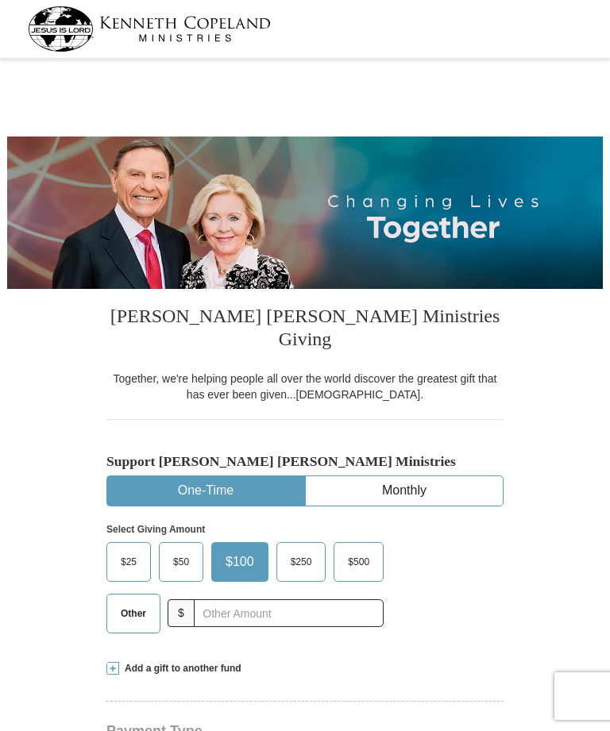
select select "NJ"
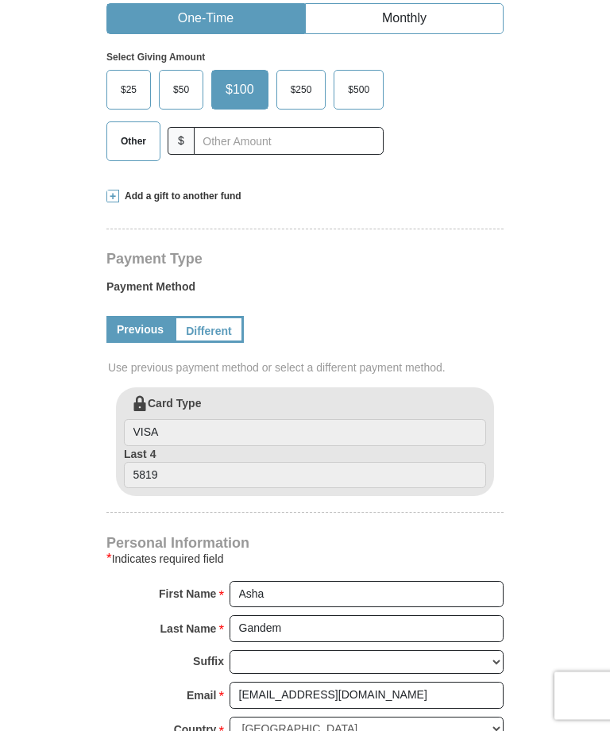
scroll to position [472, 0]
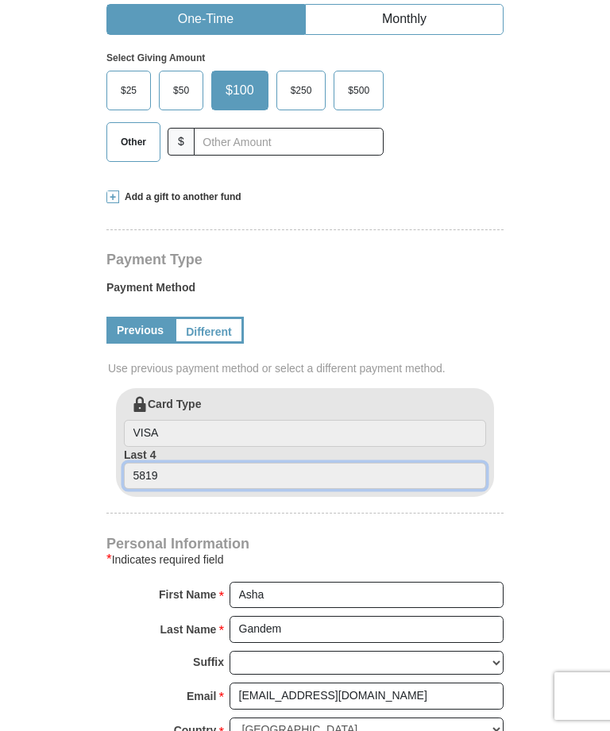
click at [184, 463] on input "5819" at bounding box center [305, 476] width 362 height 27
click at [141, 317] on link "Previous" at bounding box center [139, 330] width 67 height 27
click at [134, 317] on link "Previous" at bounding box center [139, 330] width 67 height 27
click at [141, 317] on link "Previous" at bounding box center [139, 330] width 67 height 27
click at [235, 317] on link "Different" at bounding box center [209, 330] width 70 height 27
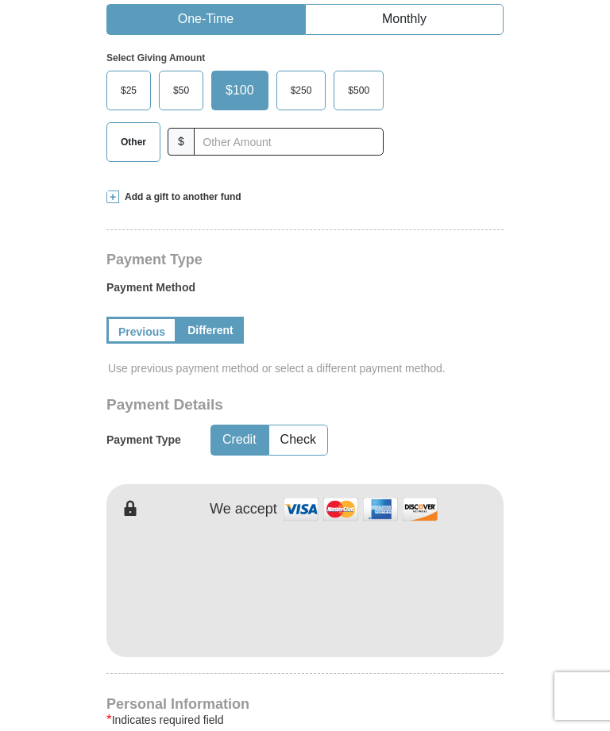
click at [234, 272] on div "Payment Method Previous Different Use previous payment method or select a diffe…" at bounding box center [304, 330] width 397 height 117
click at [215, 317] on link "Different" at bounding box center [210, 330] width 67 height 27
click at [132, 317] on link "Previous" at bounding box center [141, 330] width 71 height 27
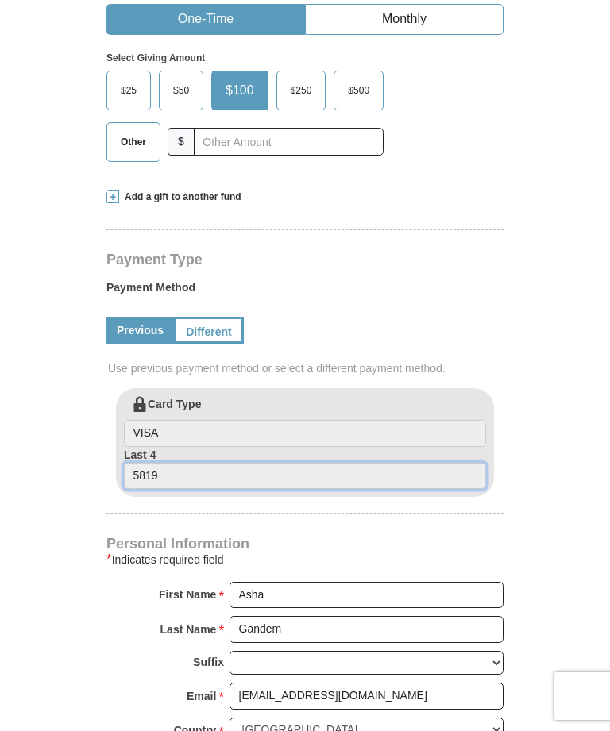
click at [179, 463] on input "5819" at bounding box center [305, 476] width 362 height 27
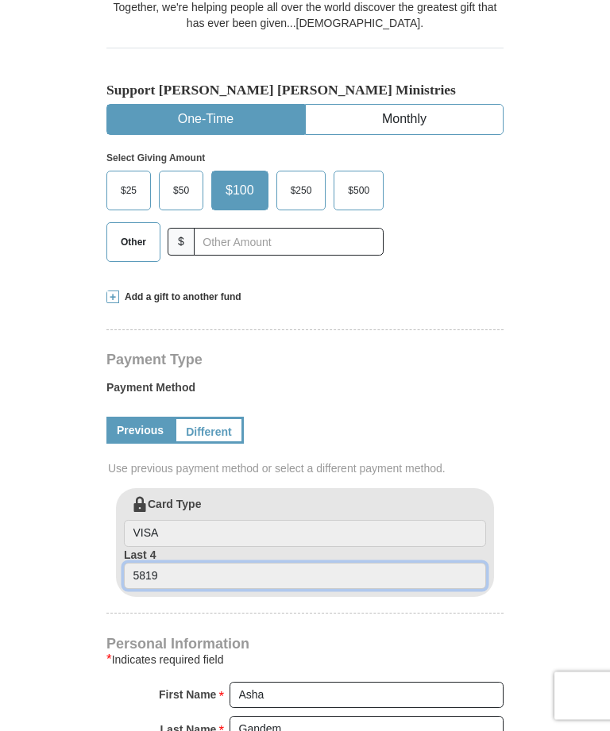
scroll to position [372, 0]
click at [222, 417] on link "Different" at bounding box center [209, 430] width 70 height 27
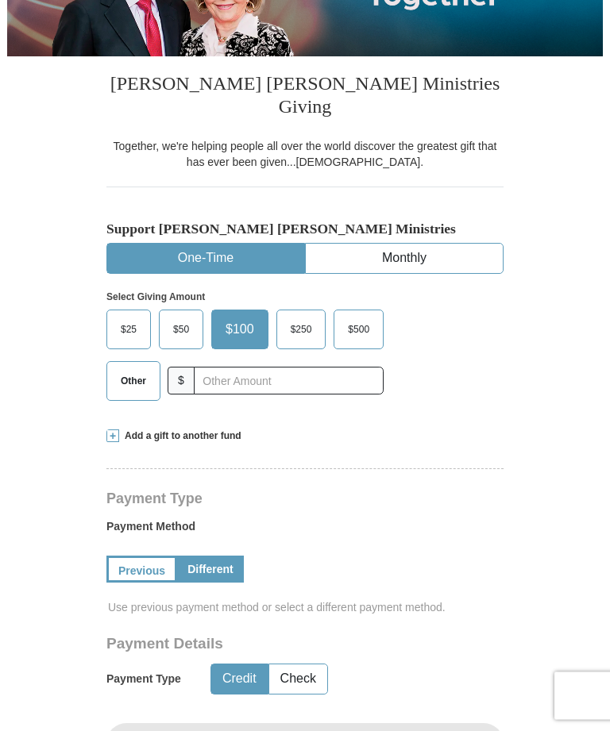
scroll to position [233, 0]
click at [145, 556] on link "Previous" at bounding box center [141, 569] width 71 height 27
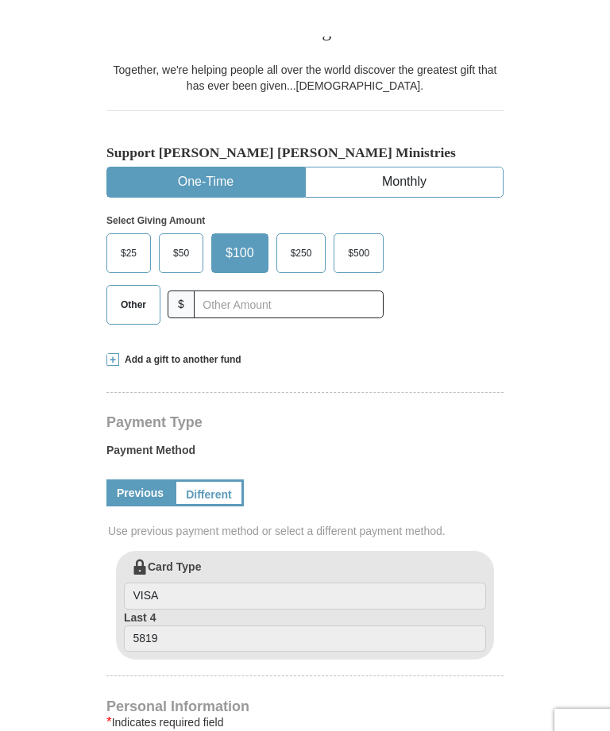
scroll to position [309, 0]
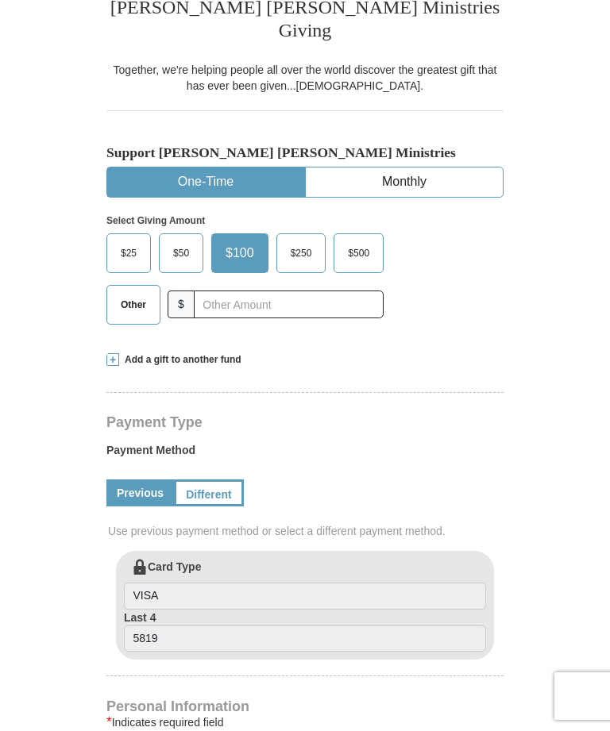
click at [176, 241] on span "$50" at bounding box center [181, 253] width 32 height 24
click at [0, 0] on input "$50" at bounding box center [0, 0] width 0 height 0
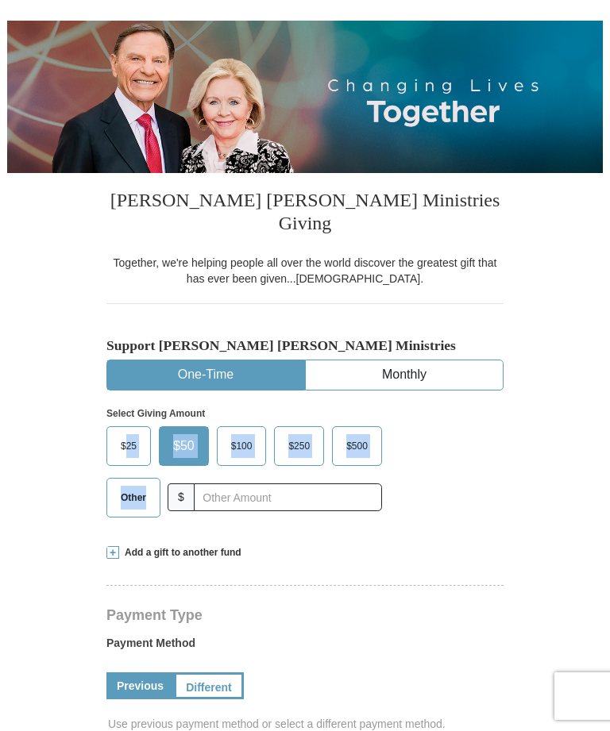
scroll to position [115, 0]
